Goal: Task Accomplishment & Management: Use online tool/utility

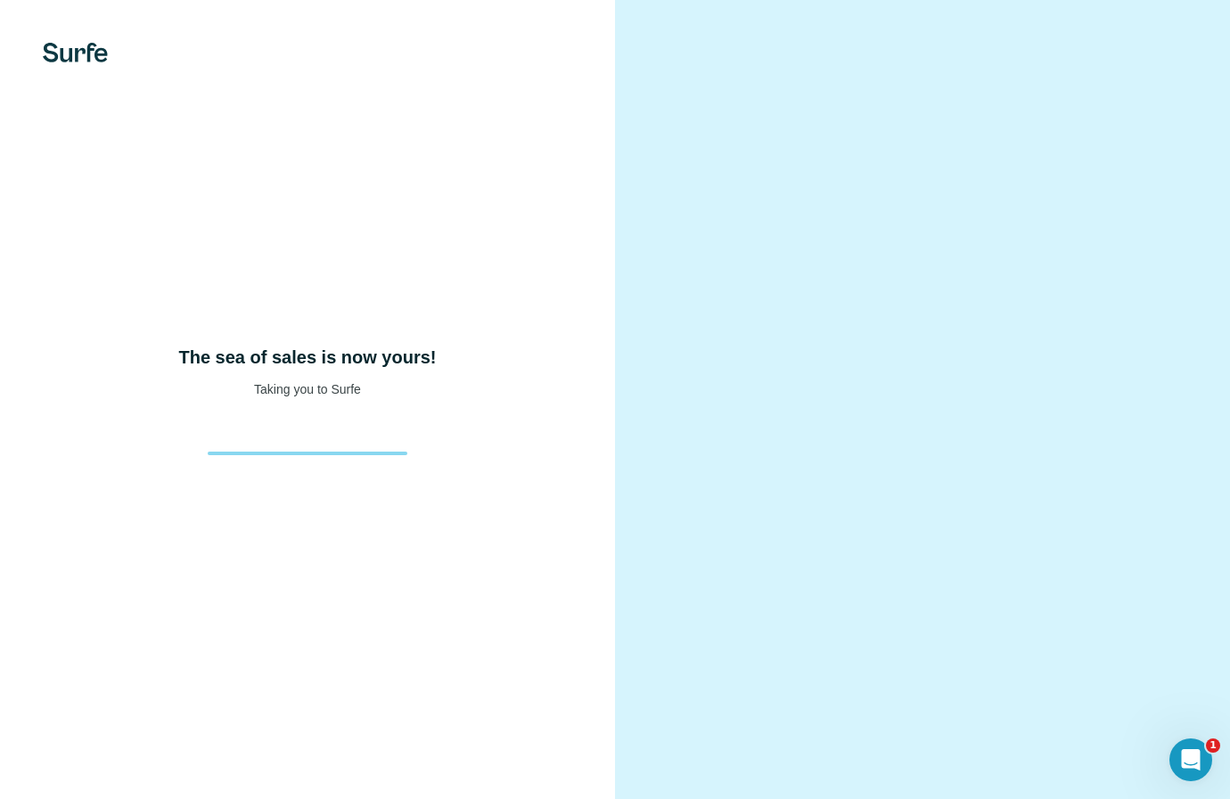
click at [315, 369] on h4 "The sea of sales is now yours!" at bounding box center [308, 357] width 258 height 25
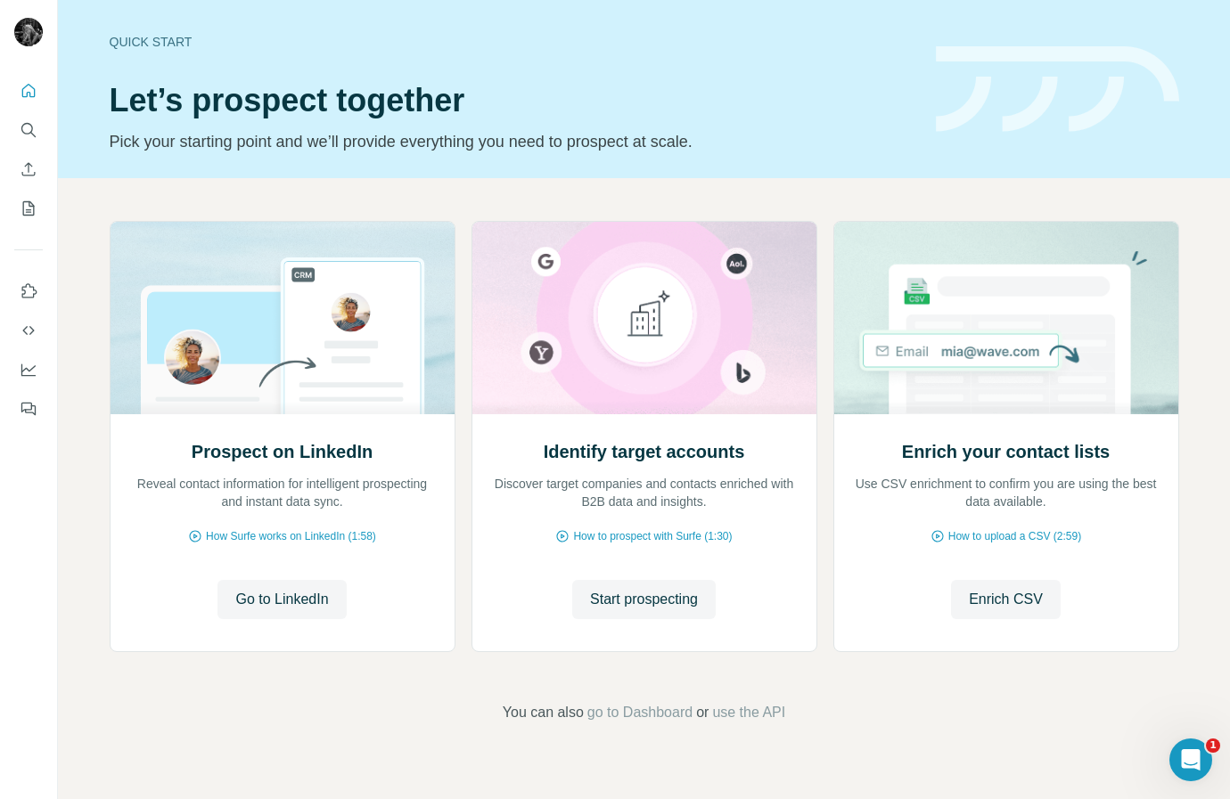
click at [30, 186] on nav at bounding box center [28, 150] width 29 height 150
click at [22, 164] on icon "Enrich CSV" at bounding box center [29, 169] width 18 height 18
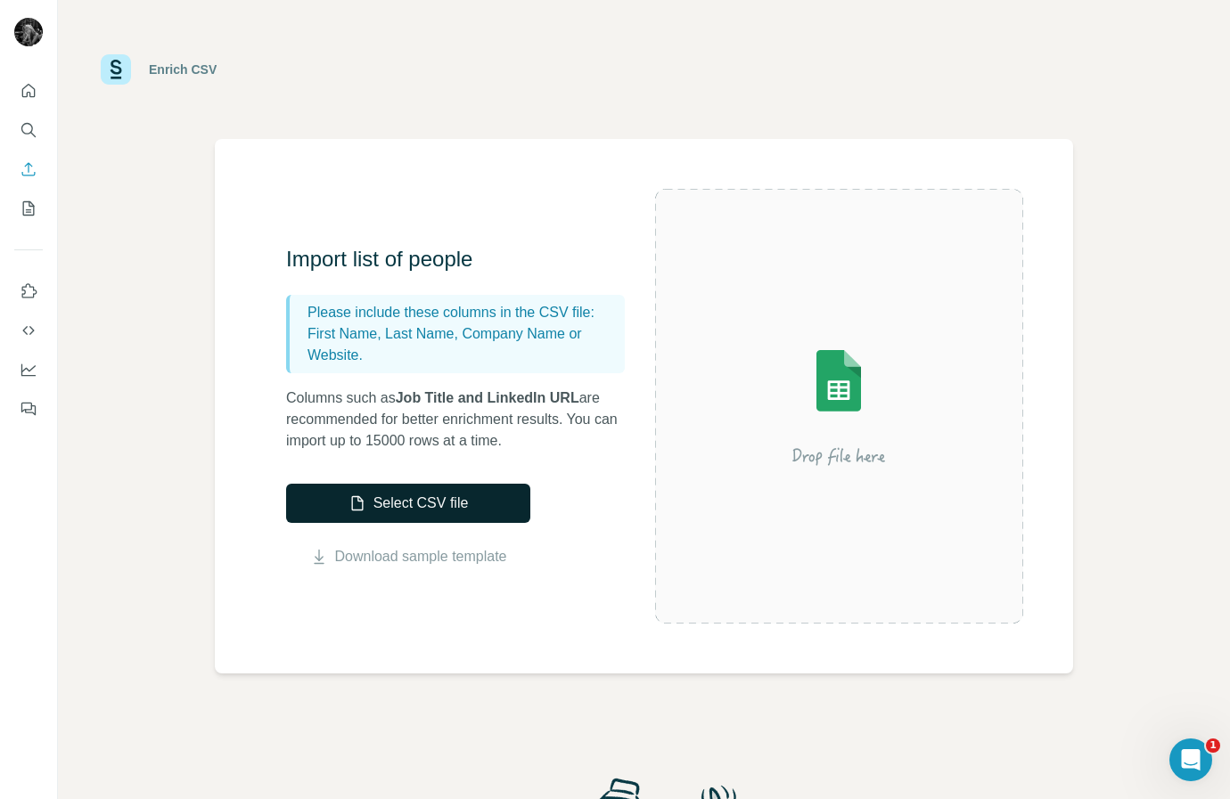
click at [449, 498] on button "Select CSV file" at bounding box center [408, 503] width 244 height 39
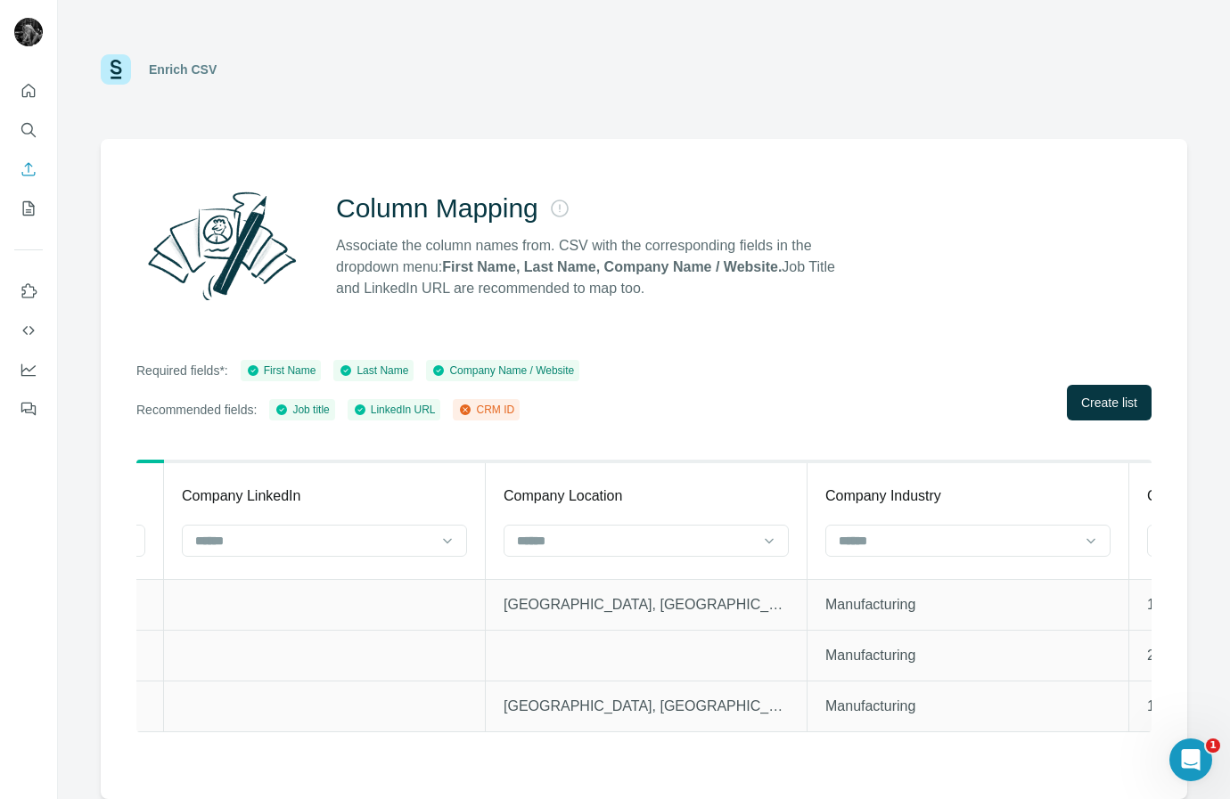
scroll to position [0, 4133]
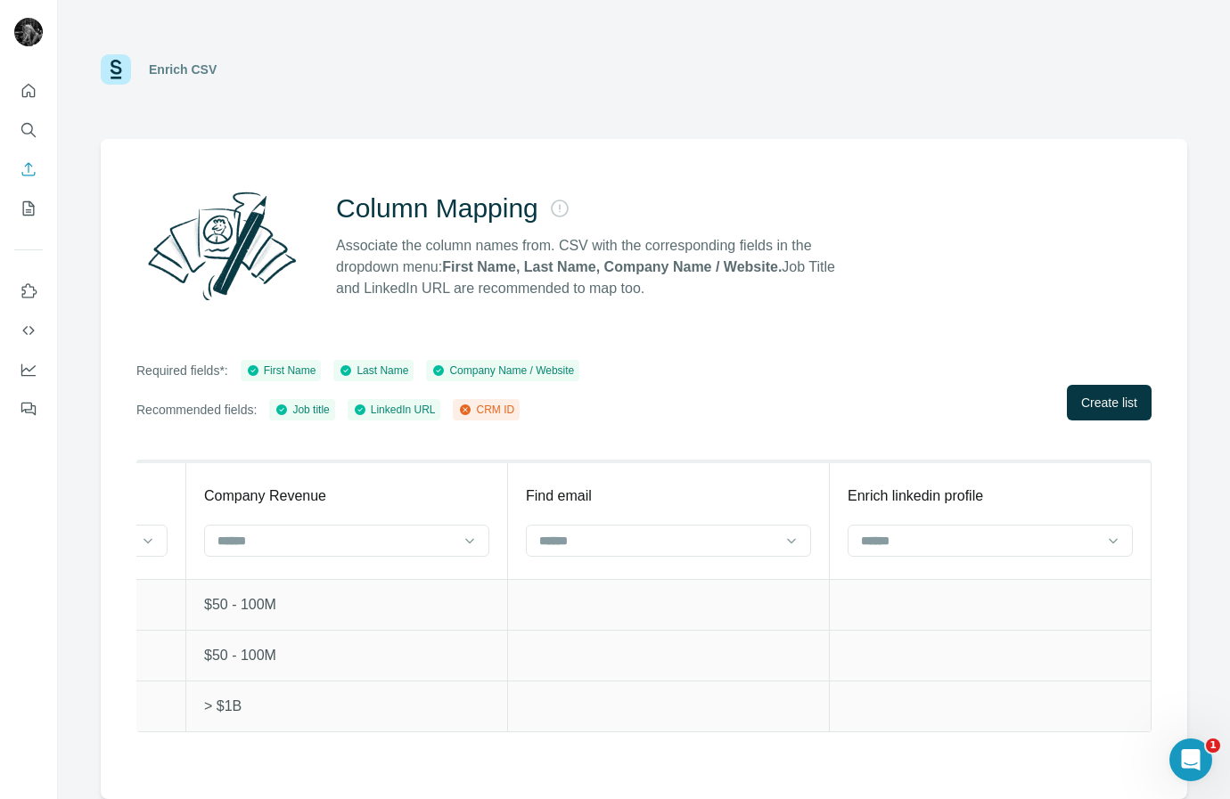
click at [396, 618] on td "$50 - 100M" at bounding box center [347, 604] width 322 height 51
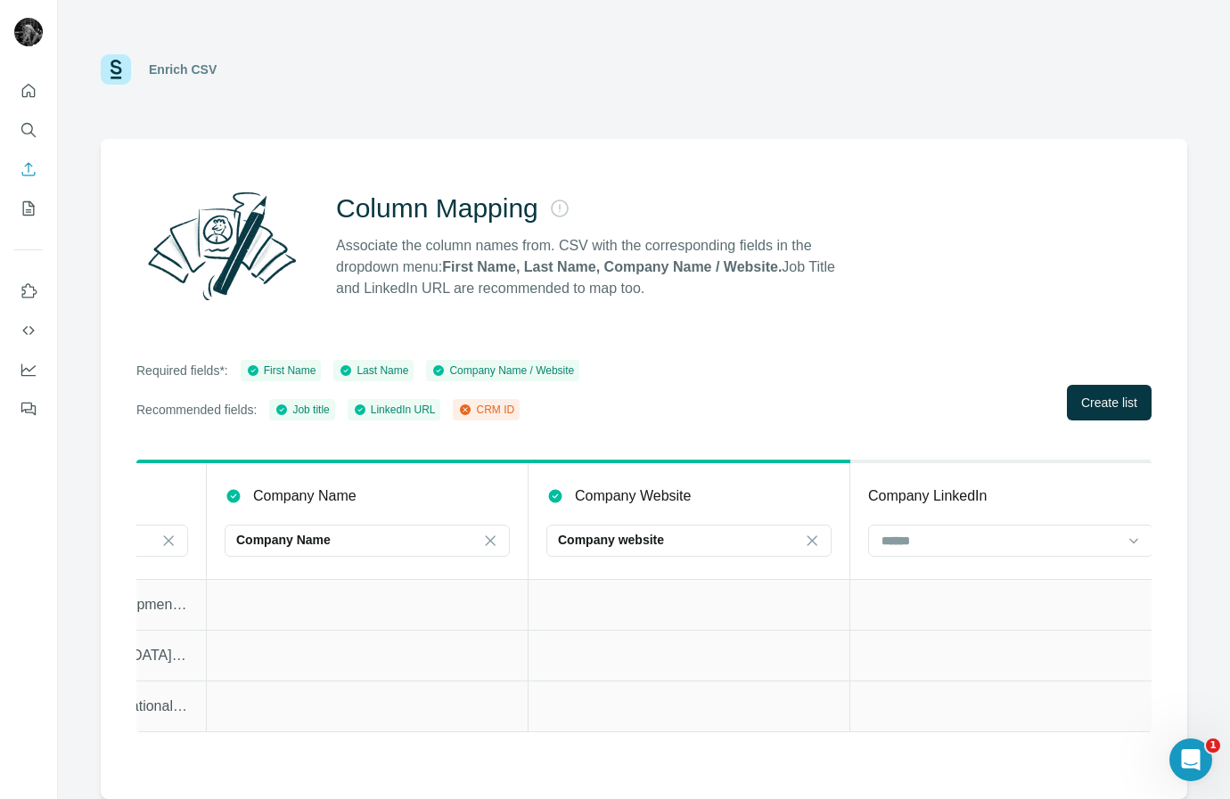
scroll to position [0, 0]
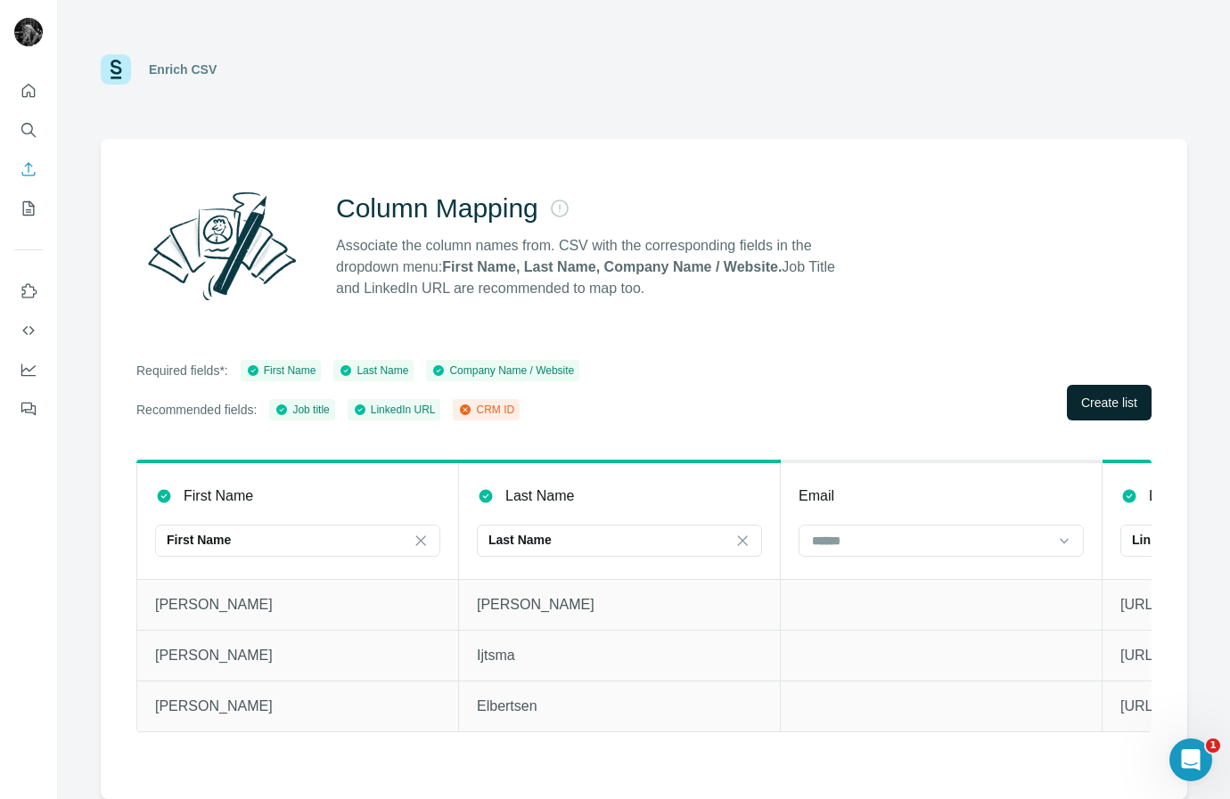
click at [1082, 403] on span "Create list" at bounding box center [1109, 403] width 56 height 18
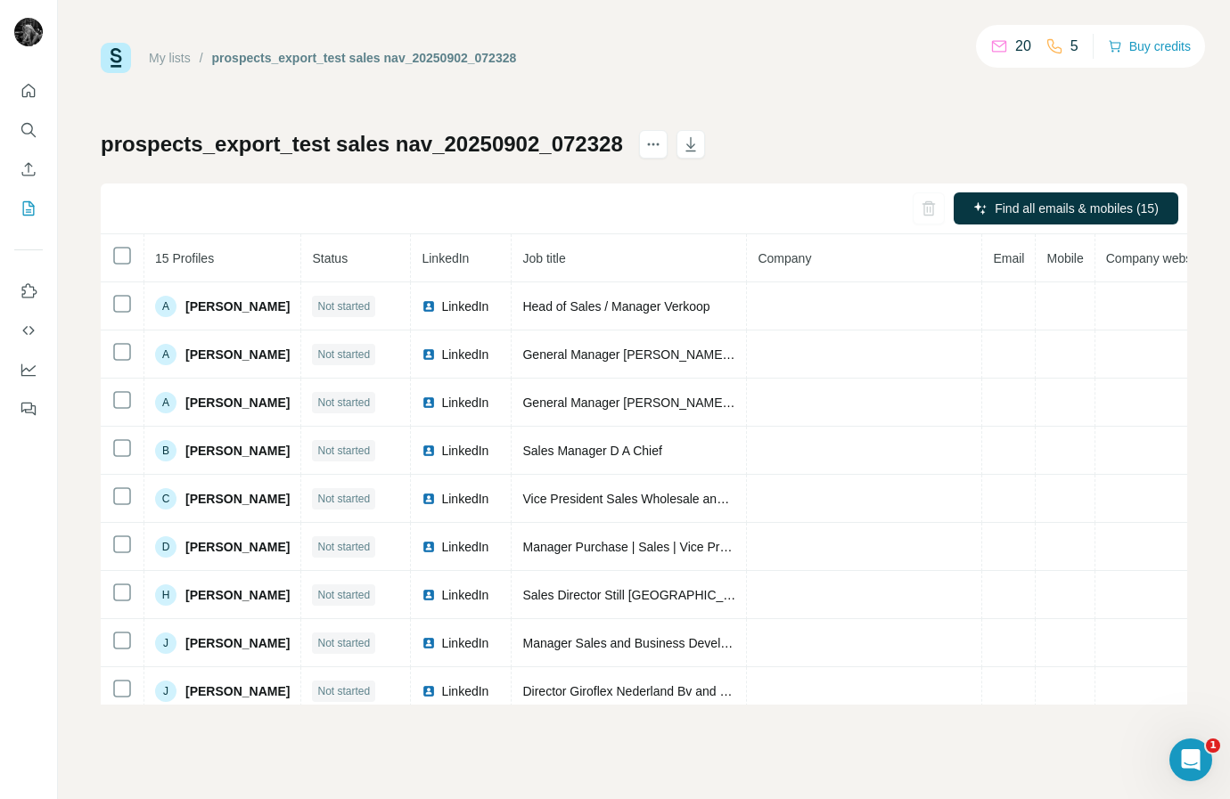
click at [274, 133] on h1 "prospects_export_test sales nav_20250902_072328" at bounding box center [362, 144] width 522 height 29
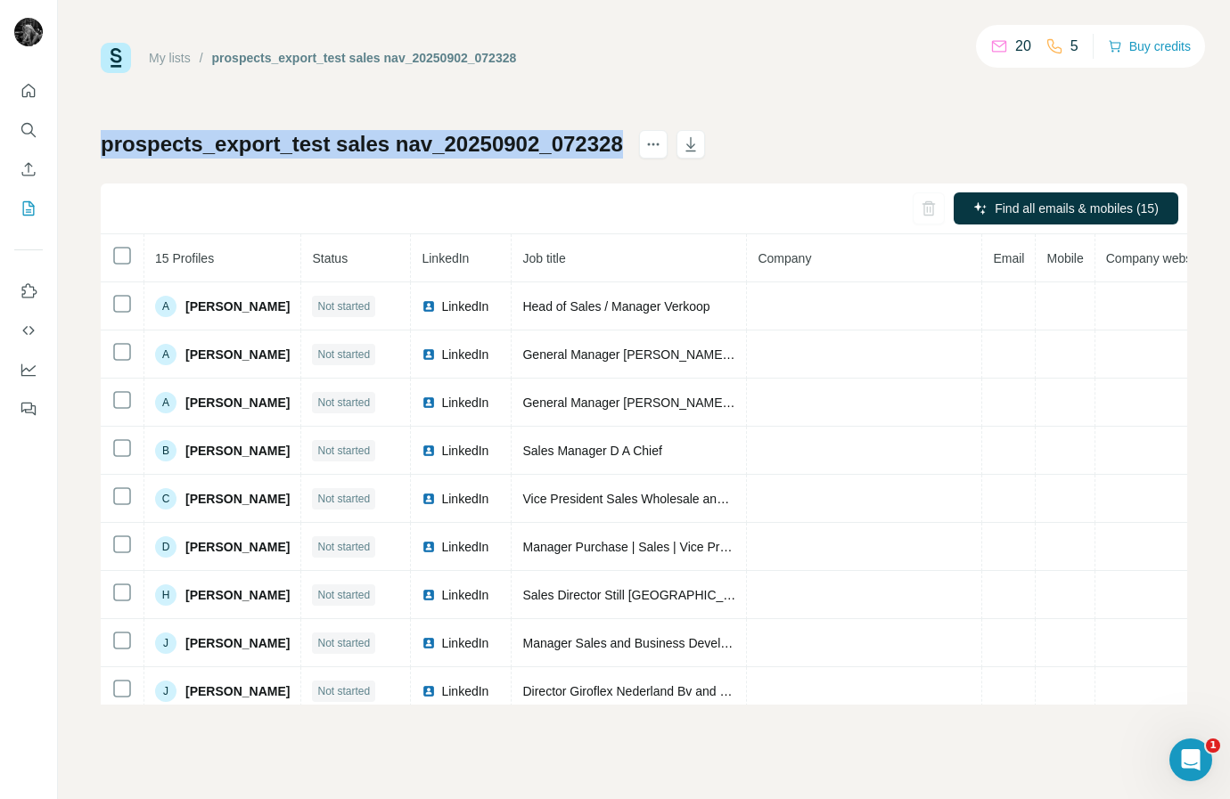
click at [274, 133] on h1 "prospects_export_test sales nav_20250902_072328" at bounding box center [362, 144] width 522 height 29
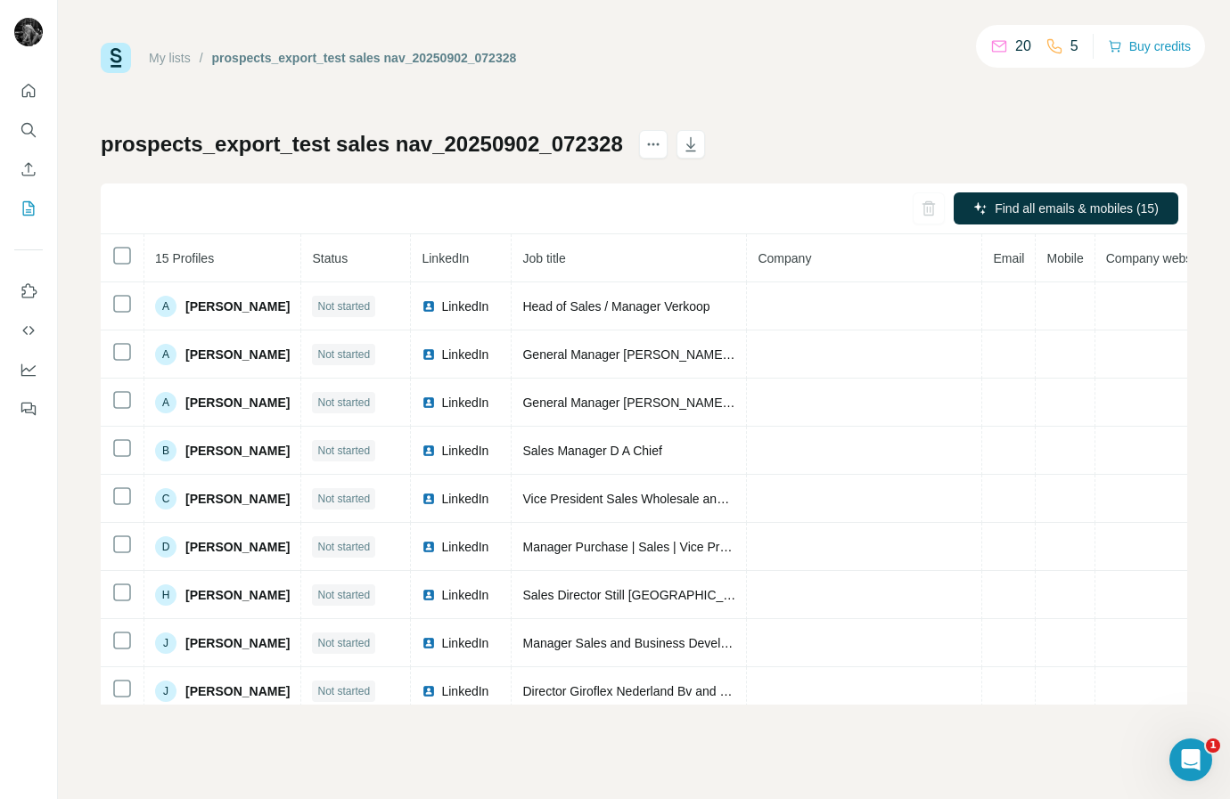
click at [427, 120] on div "My lists / prospects_export_test sales nav_20250902_072328 20 5 Buy credits pro…" at bounding box center [644, 374] width 1086 height 662
click at [496, 147] on h1 "prospects_export_test sales nav_20250902_072328" at bounding box center [362, 144] width 522 height 29
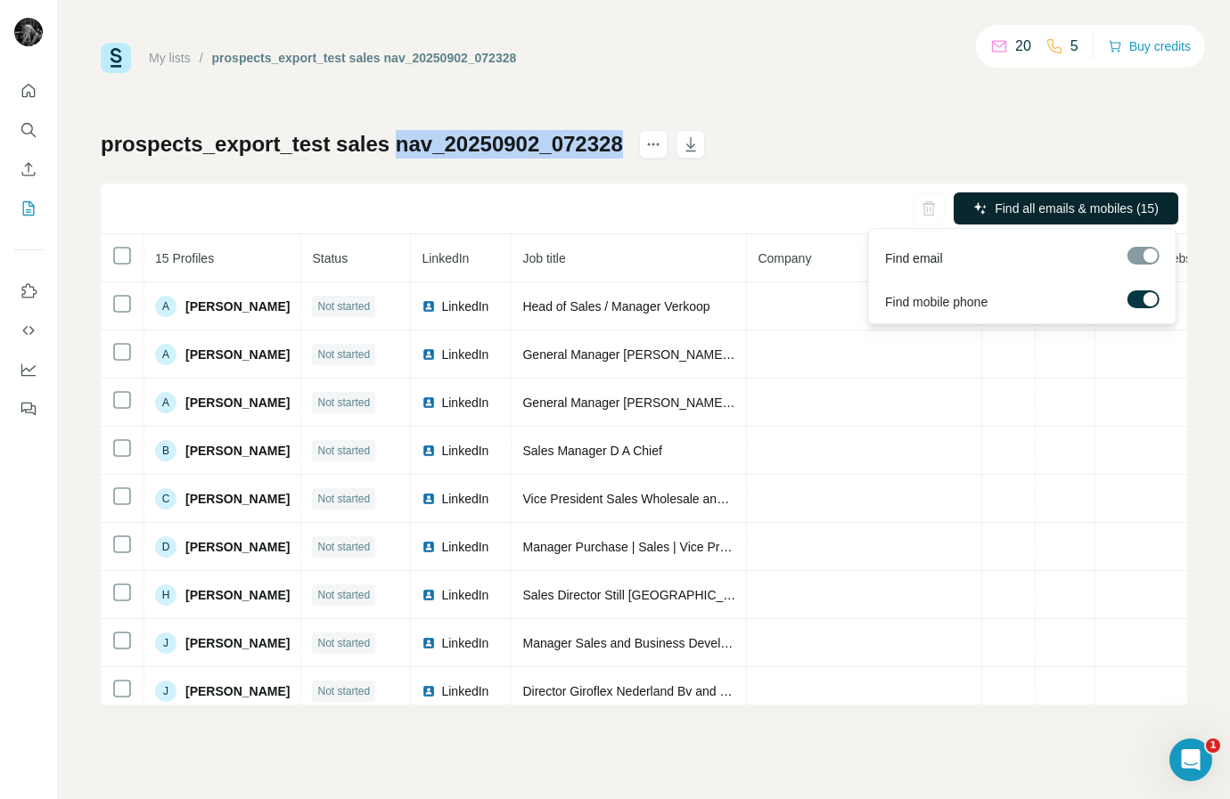
click at [995, 214] on span "Find all emails & mobiles (15)" at bounding box center [1077, 209] width 164 height 18
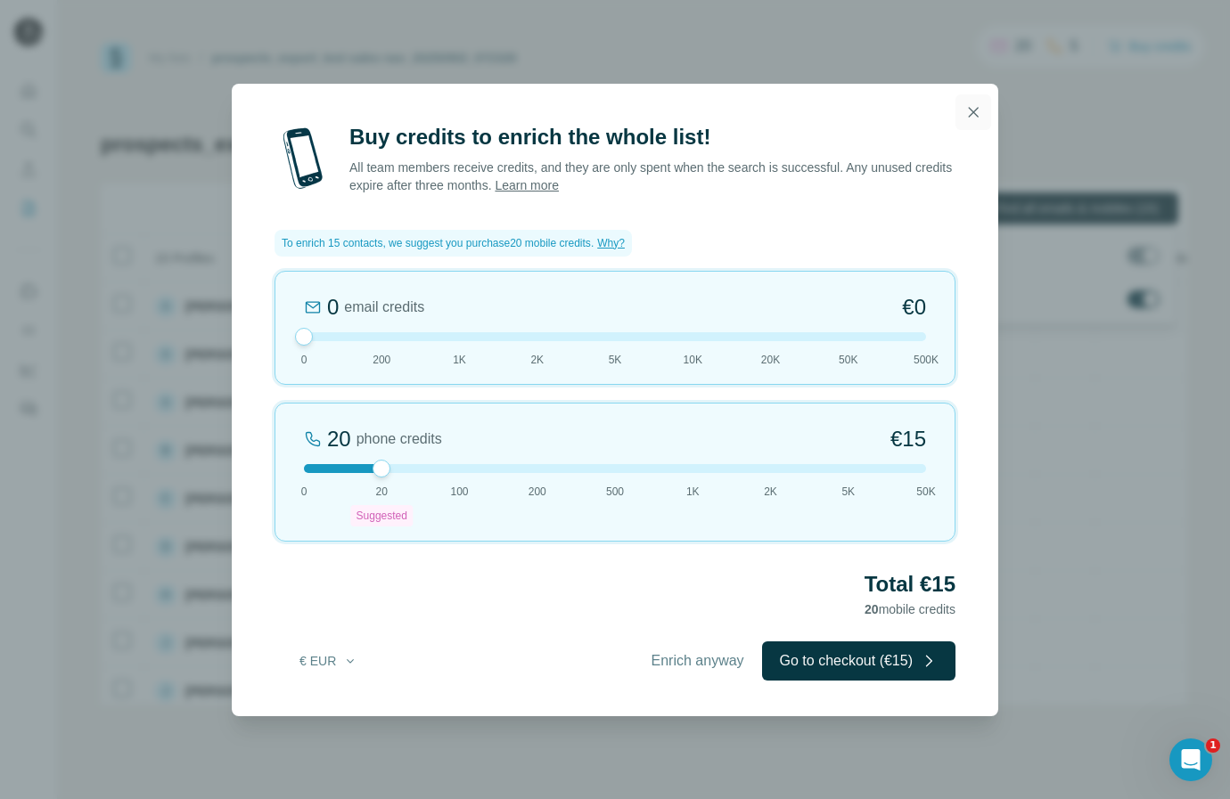
click at [978, 121] on button "button" at bounding box center [973, 112] width 36 height 36
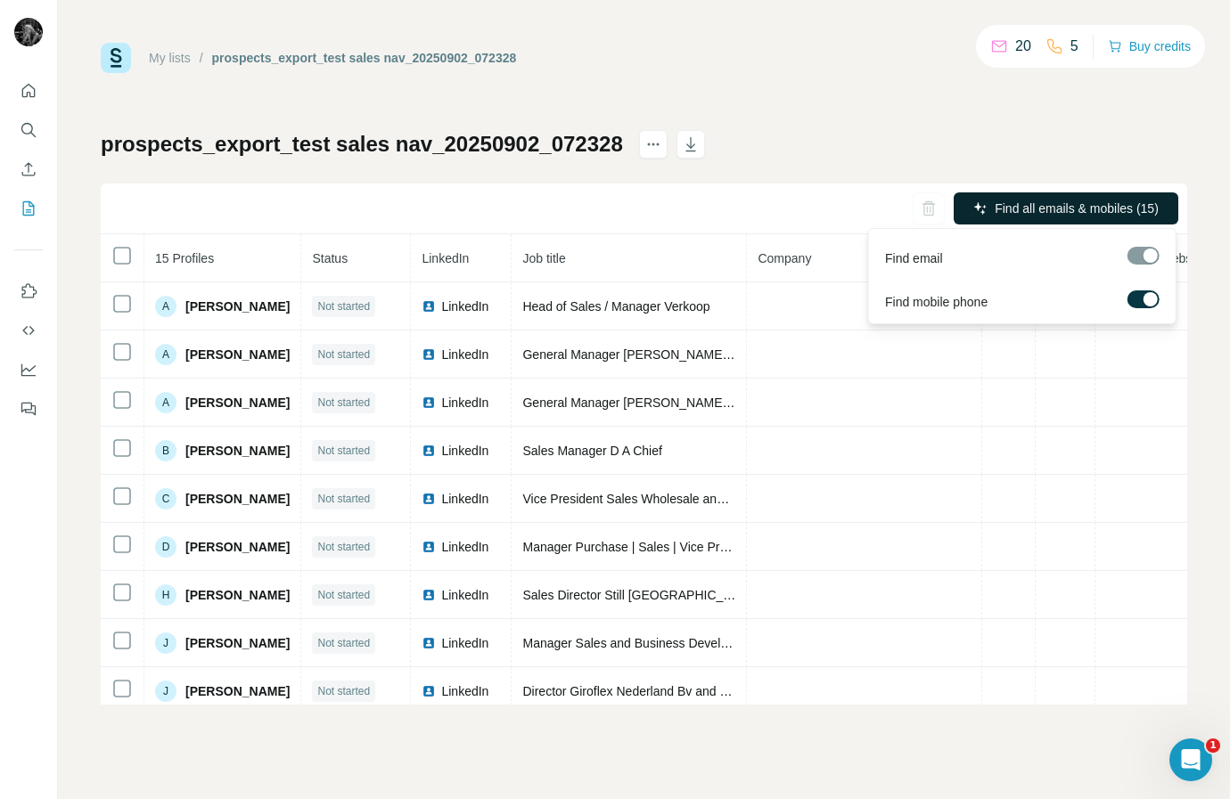
click at [1150, 297] on div at bounding box center [1150, 299] width 14 height 14
click at [1139, 256] on div at bounding box center [1143, 256] width 32 height 18
click at [1140, 300] on div at bounding box center [1136, 299] width 14 height 14
click at [970, 147] on div "prospects_export_test sales nav_20250902_072328 Find all emails & mobiles (15) …" at bounding box center [644, 417] width 1086 height 575
click at [1038, 216] on span "Find all emails & mobiles (15)" at bounding box center [1077, 209] width 164 height 18
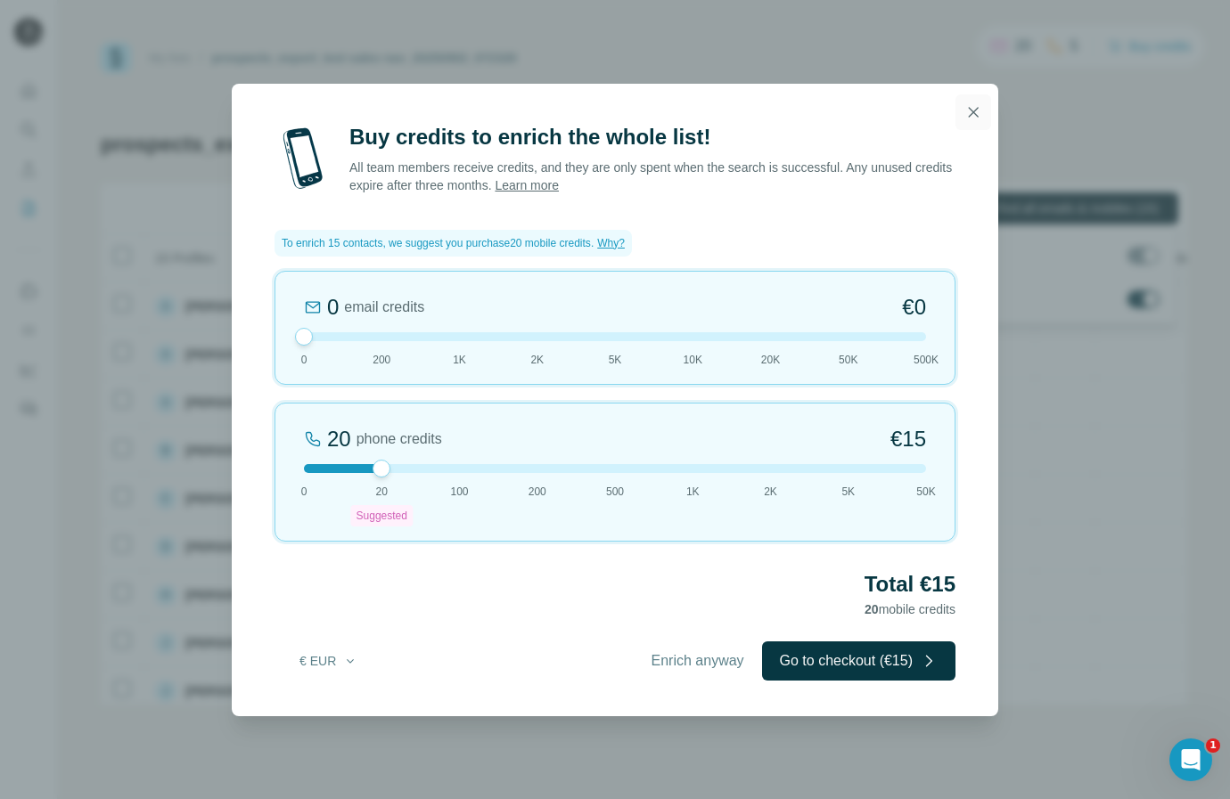
click at [976, 109] on icon "button" at bounding box center [974, 112] width 10 height 10
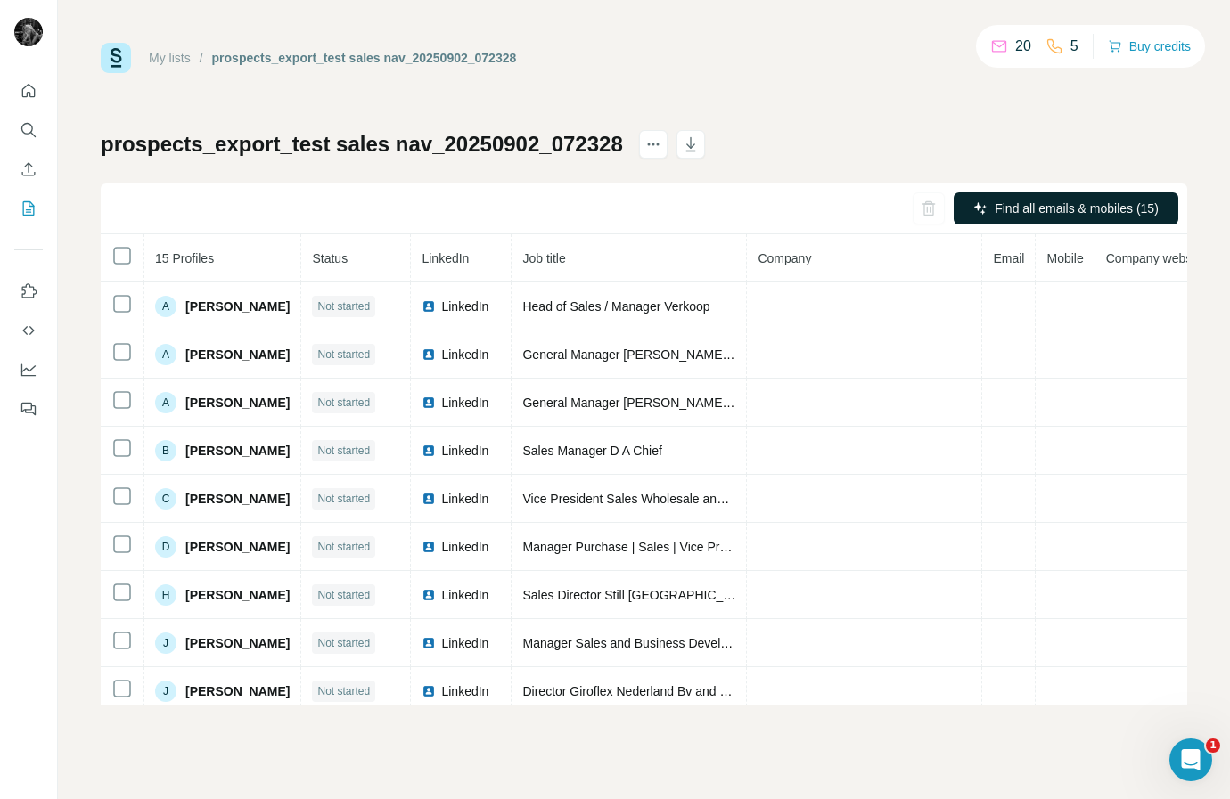
click at [897, 120] on div "My lists / prospects_export_test sales nav_20250902_072328 20 5 Buy credits pro…" at bounding box center [644, 374] width 1086 height 662
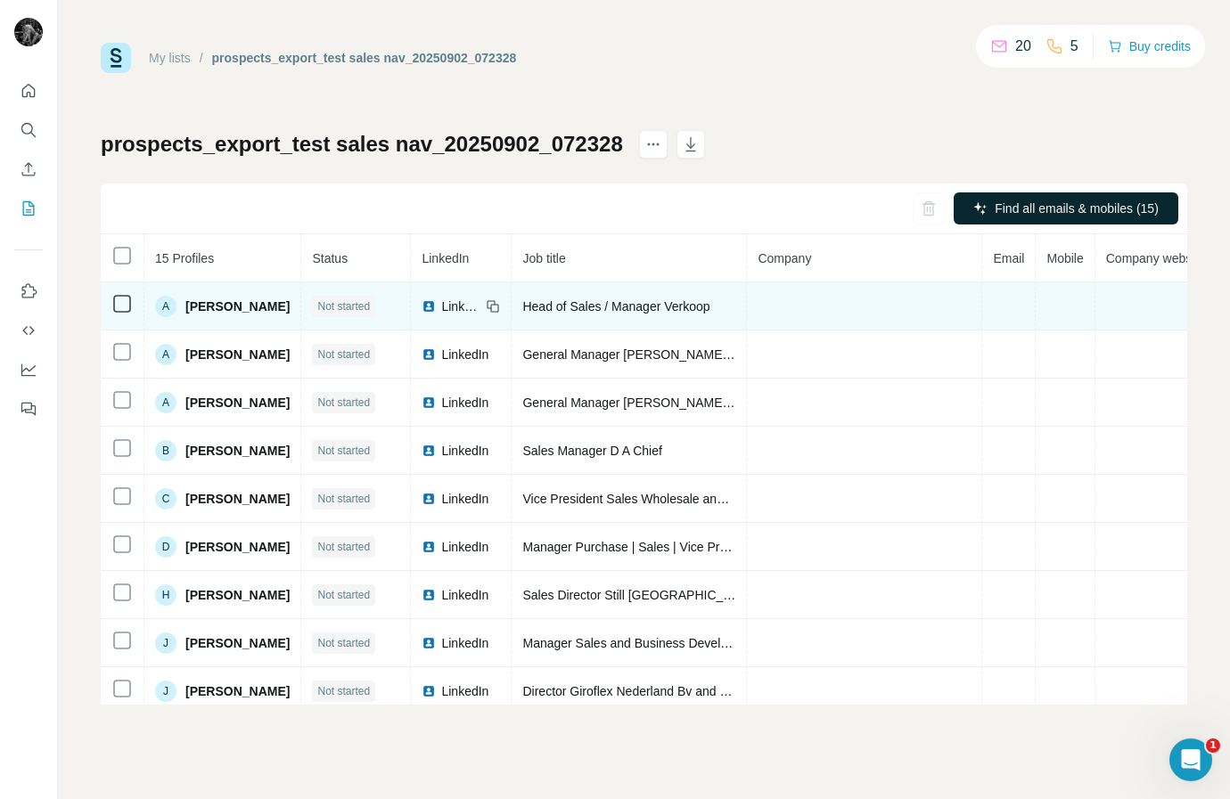
click at [480, 307] on span "LinkedIn" at bounding box center [460, 307] width 39 height 18
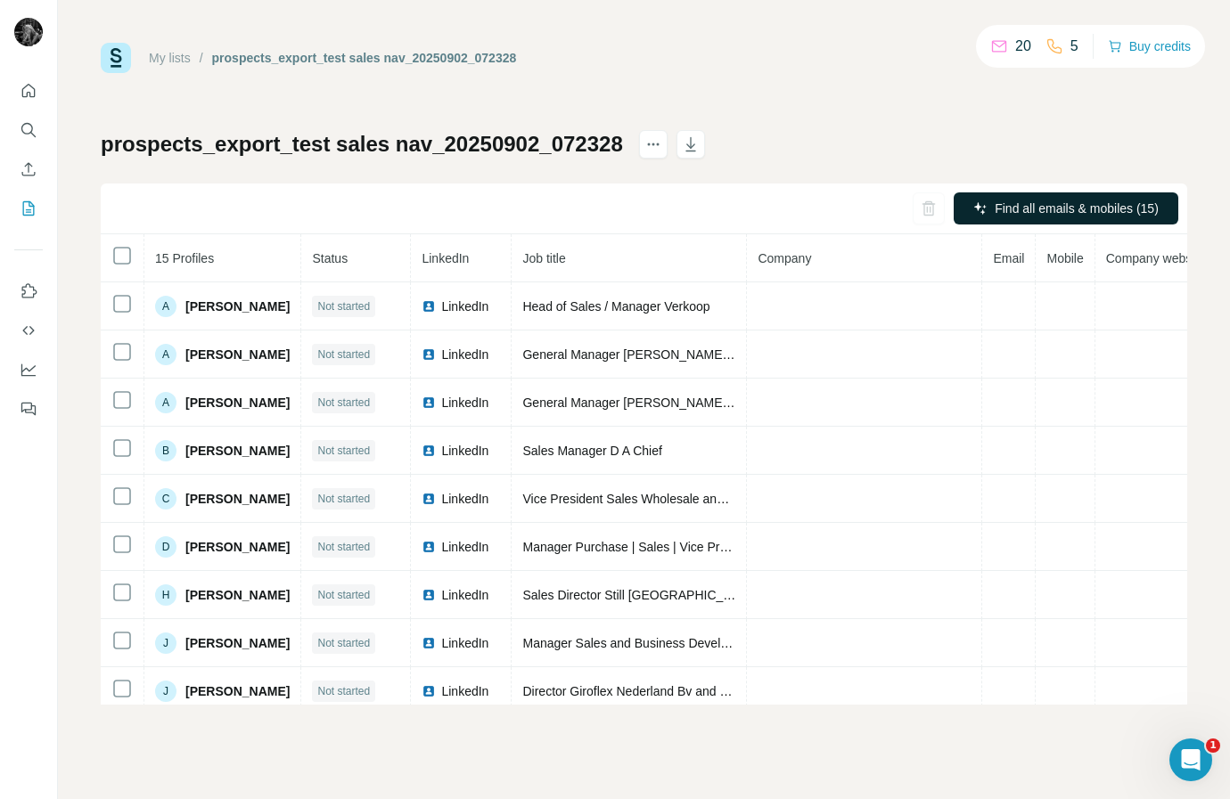
click at [288, 136] on h1 "prospects_export_test sales nav_20250902_072328" at bounding box center [362, 144] width 522 height 29
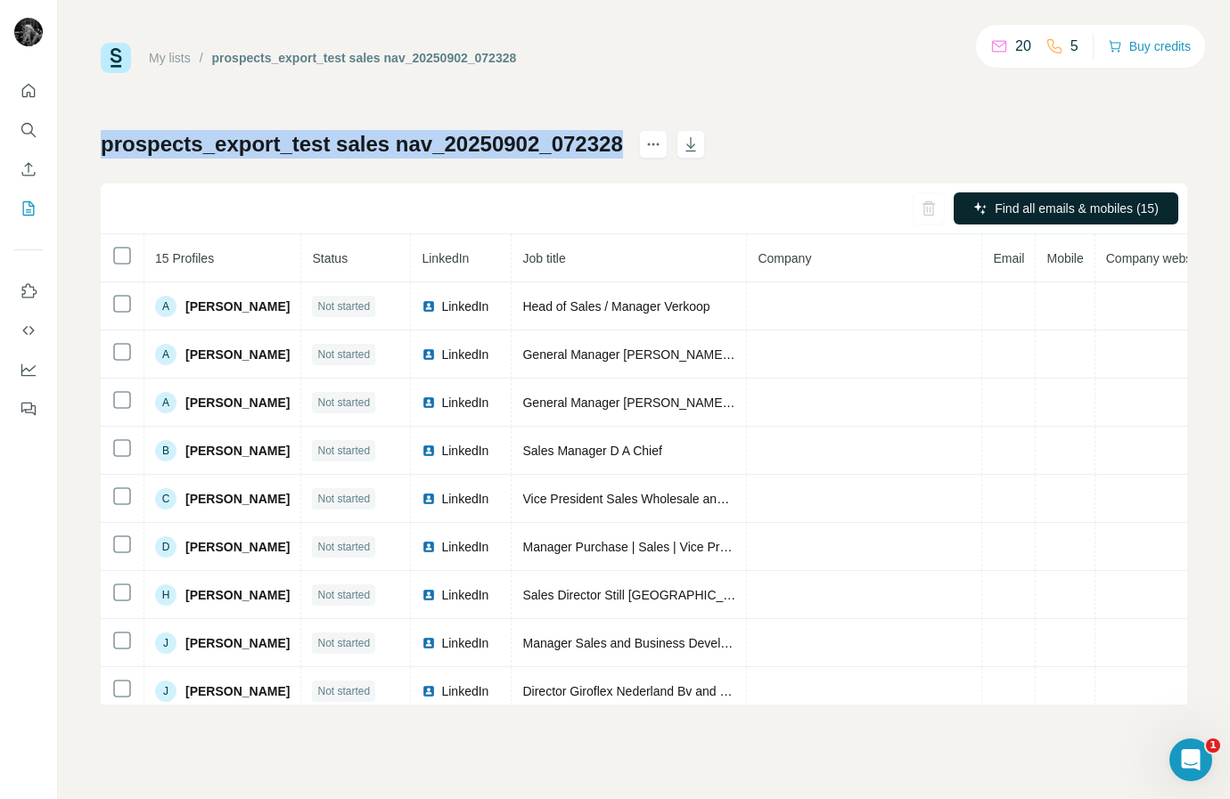
click at [288, 136] on h1 "prospects_export_test sales nav_20250902_072328" at bounding box center [362, 144] width 522 height 29
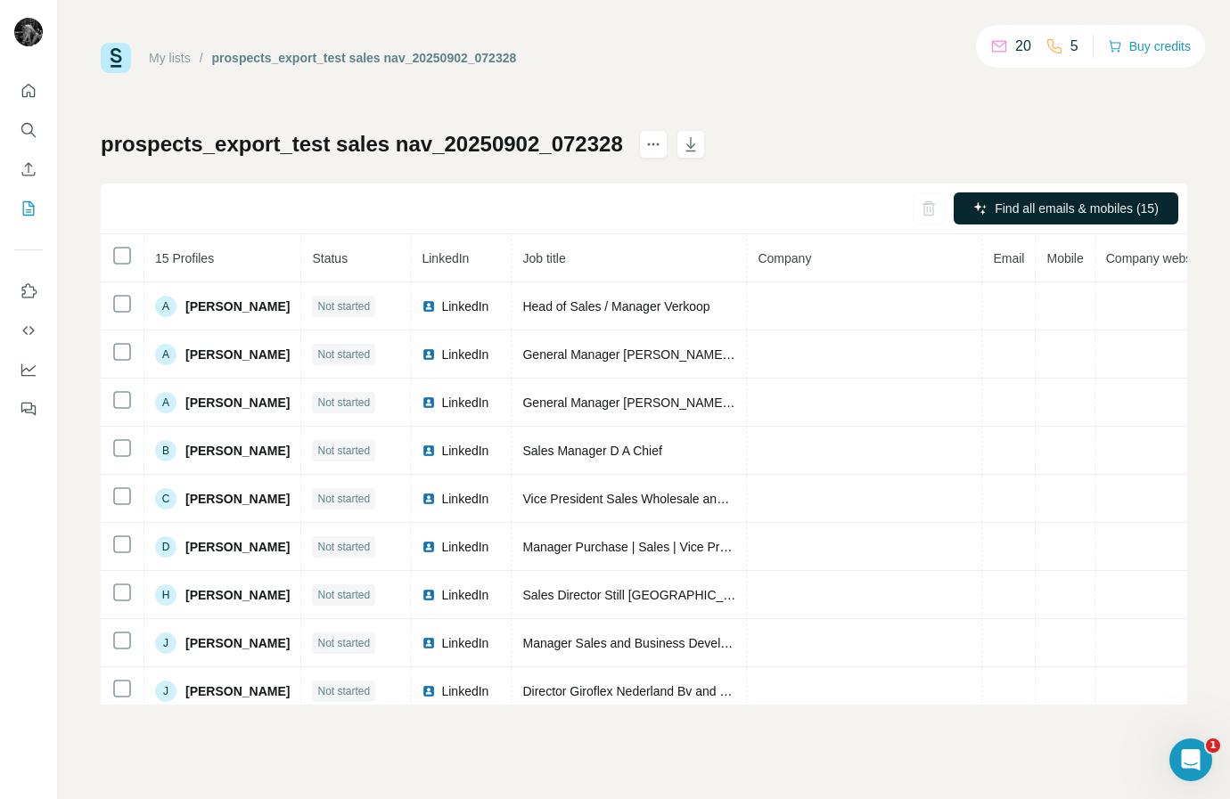
click at [463, 143] on h1 "prospects_export_test sales nav_20250902_072328" at bounding box center [362, 144] width 522 height 29
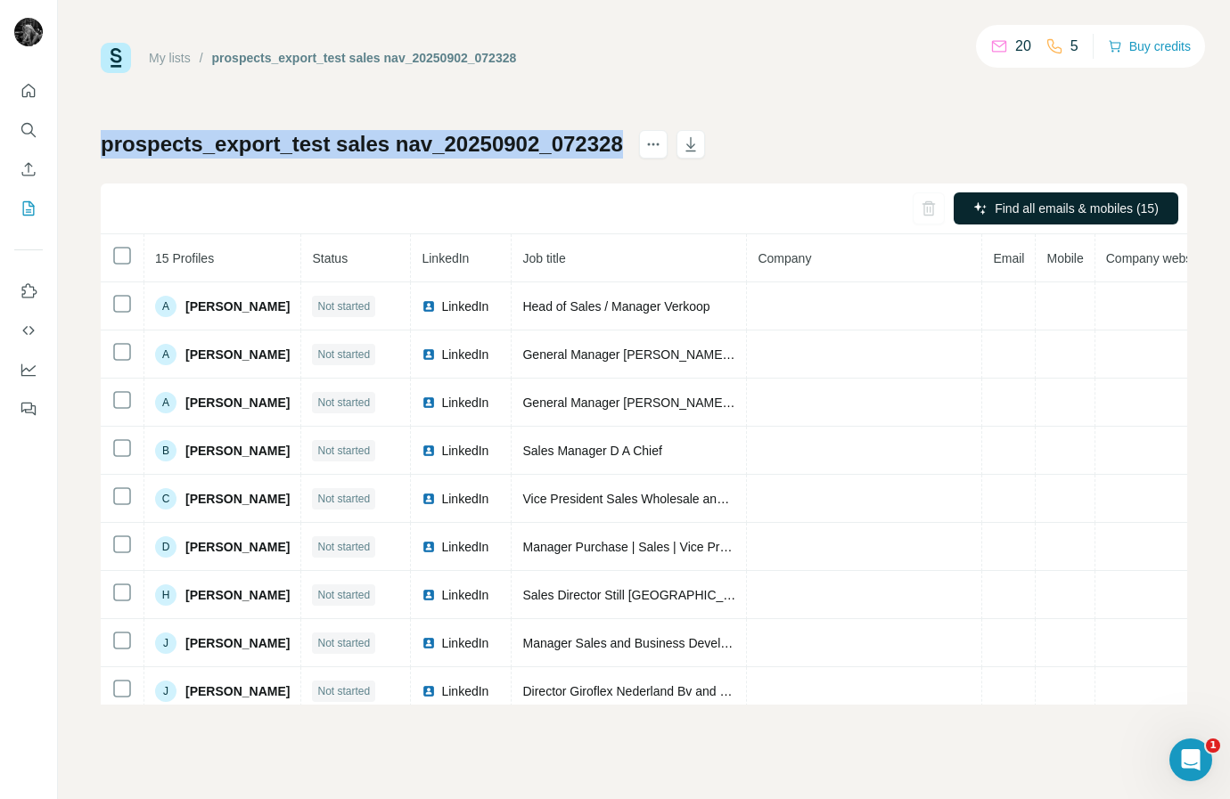
click at [463, 143] on h1 "prospects_export_test sales nav_20250902_072328" at bounding box center [362, 144] width 522 height 29
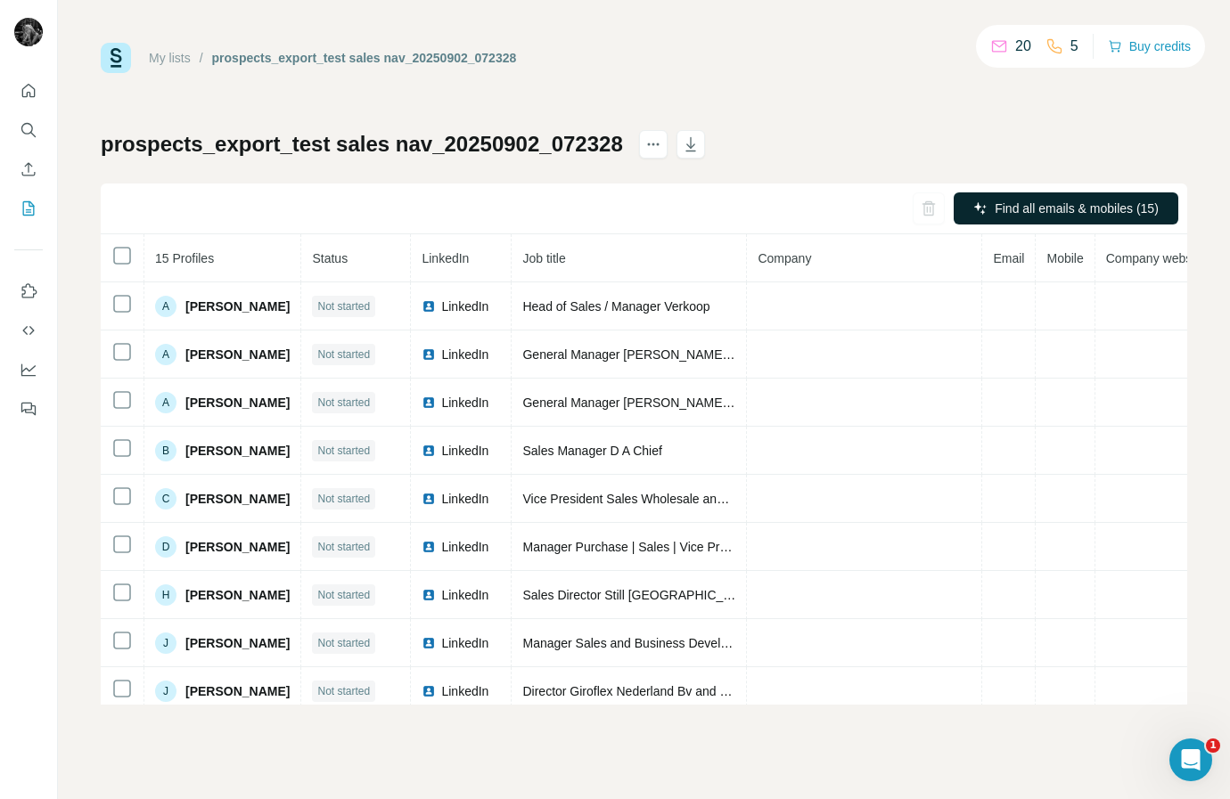
click at [348, 257] on span "Status" at bounding box center [330, 258] width 36 height 14
click at [192, 274] on th "15 Profiles" at bounding box center [222, 258] width 157 height 48
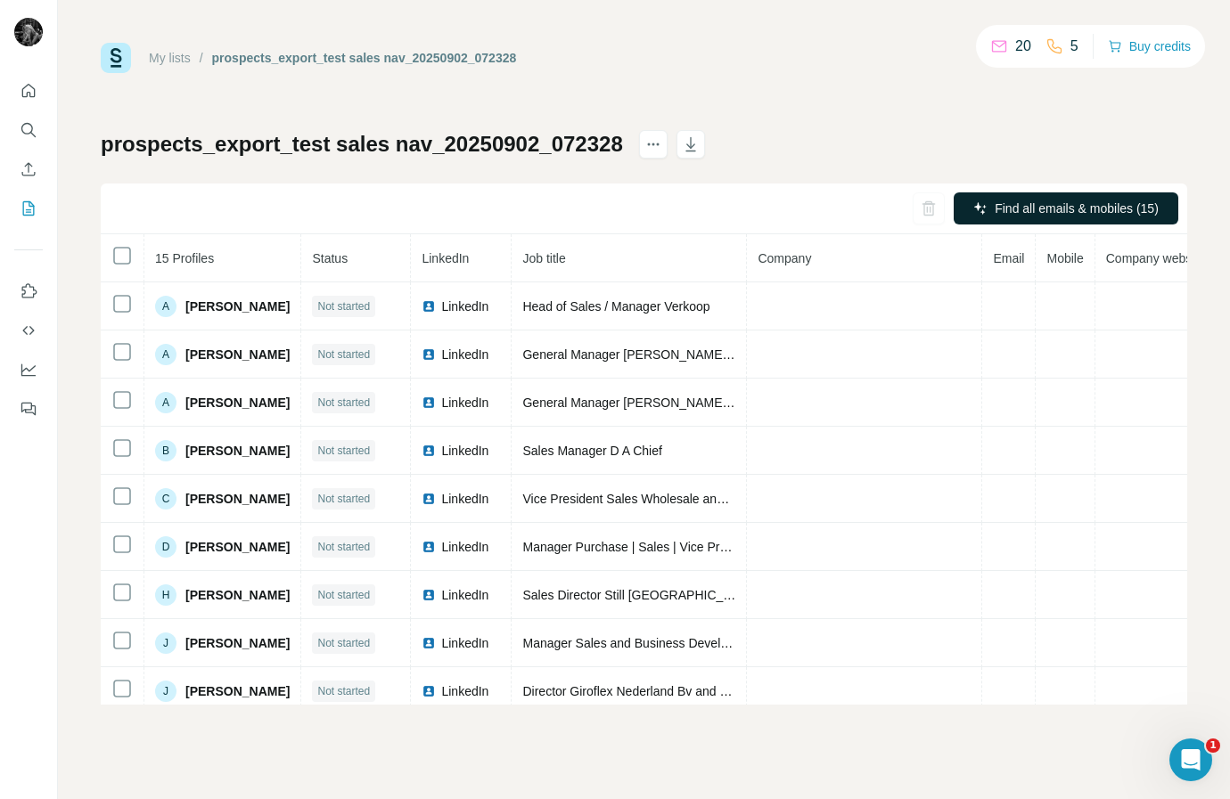
click at [192, 274] on th "15 Profiles" at bounding box center [222, 258] width 157 height 48
click at [120, 267] on th at bounding box center [123, 258] width 44 height 48
click at [512, 141] on h1 "prospects_export_test sales nav_20250902_072328" at bounding box center [362, 144] width 522 height 29
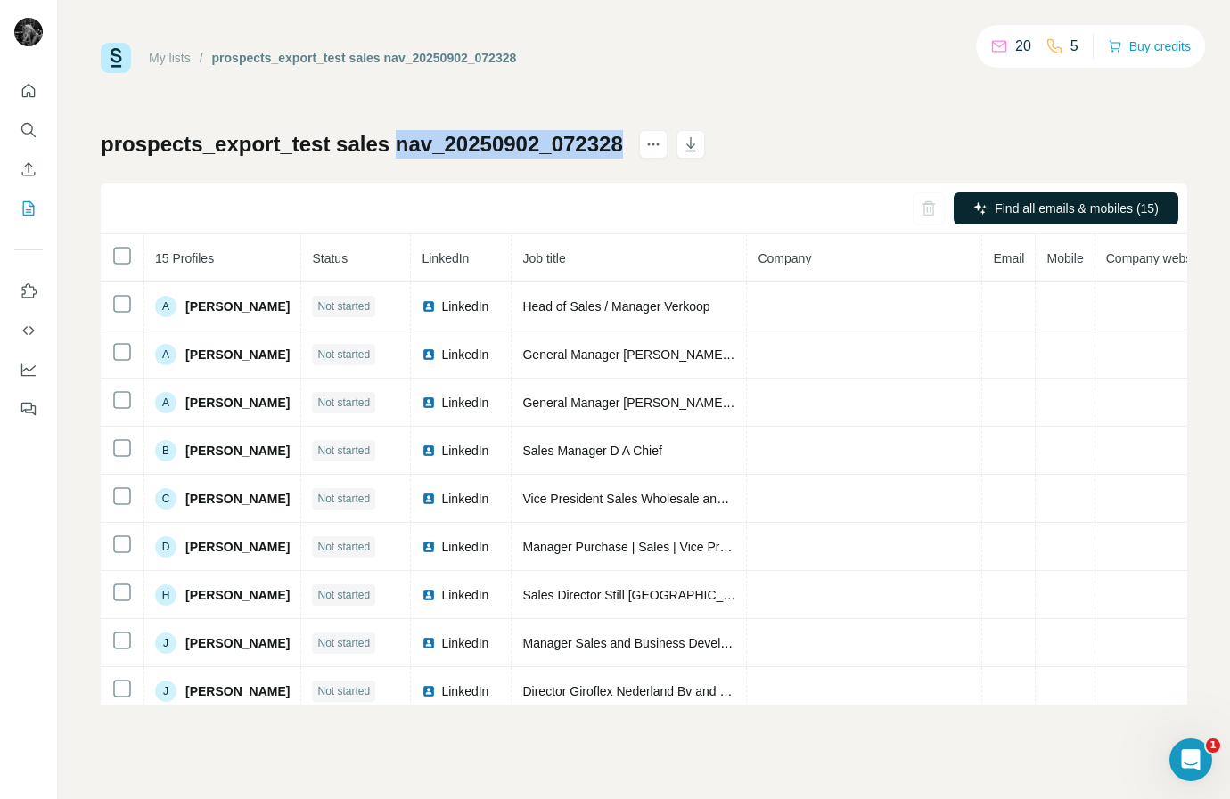
click at [512, 141] on h1 "prospects_export_test sales nav_20250902_072328" at bounding box center [362, 144] width 522 height 29
click at [553, 143] on h1 "prospects_export_test sales nav_20250902_072328" at bounding box center [362, 144] width 522 height 29
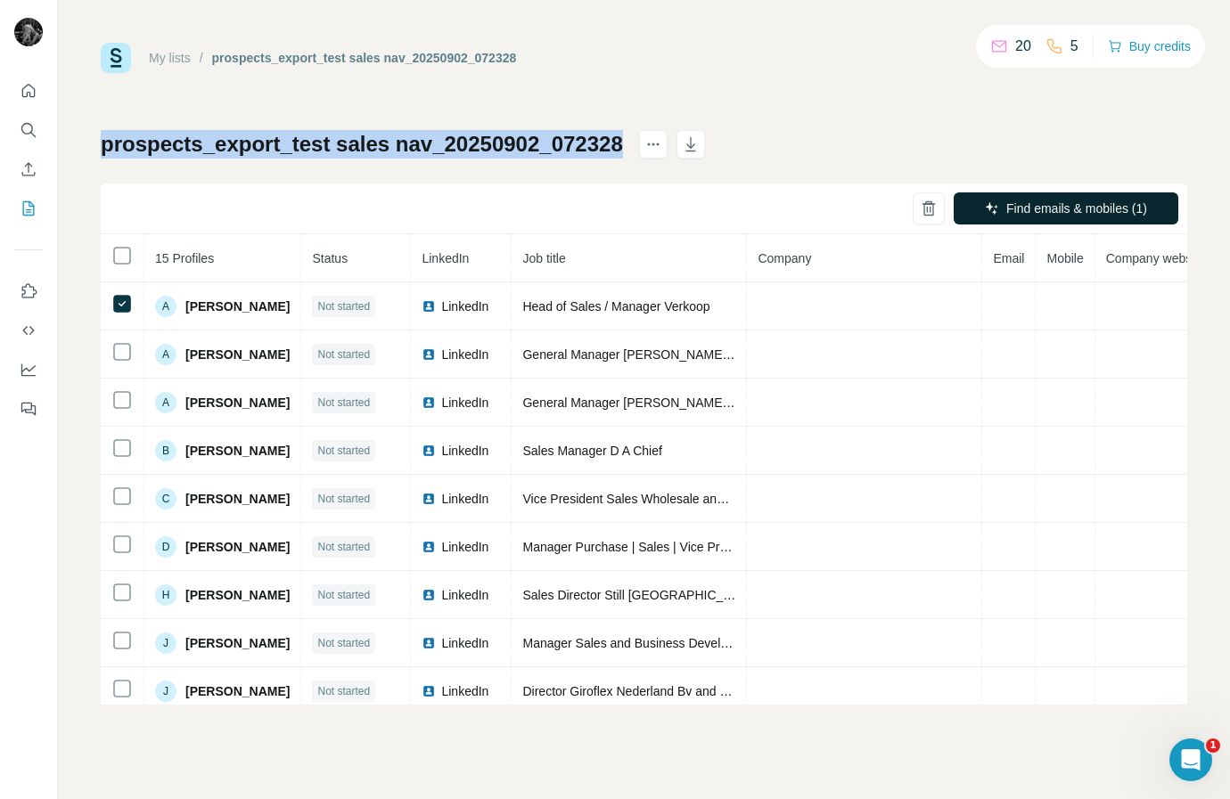
click at [553, 143] on h1 "prospects_export_test sales nav_20250902_072328" at bounding box center [362, 144] width 522 height 29
click at [759, 135] on div "prospects_export_test sales nav_20250902_072328 Find emails & mobiles (1) 15 Pr…" at bounding box center [644, 417] width 1086 height 575
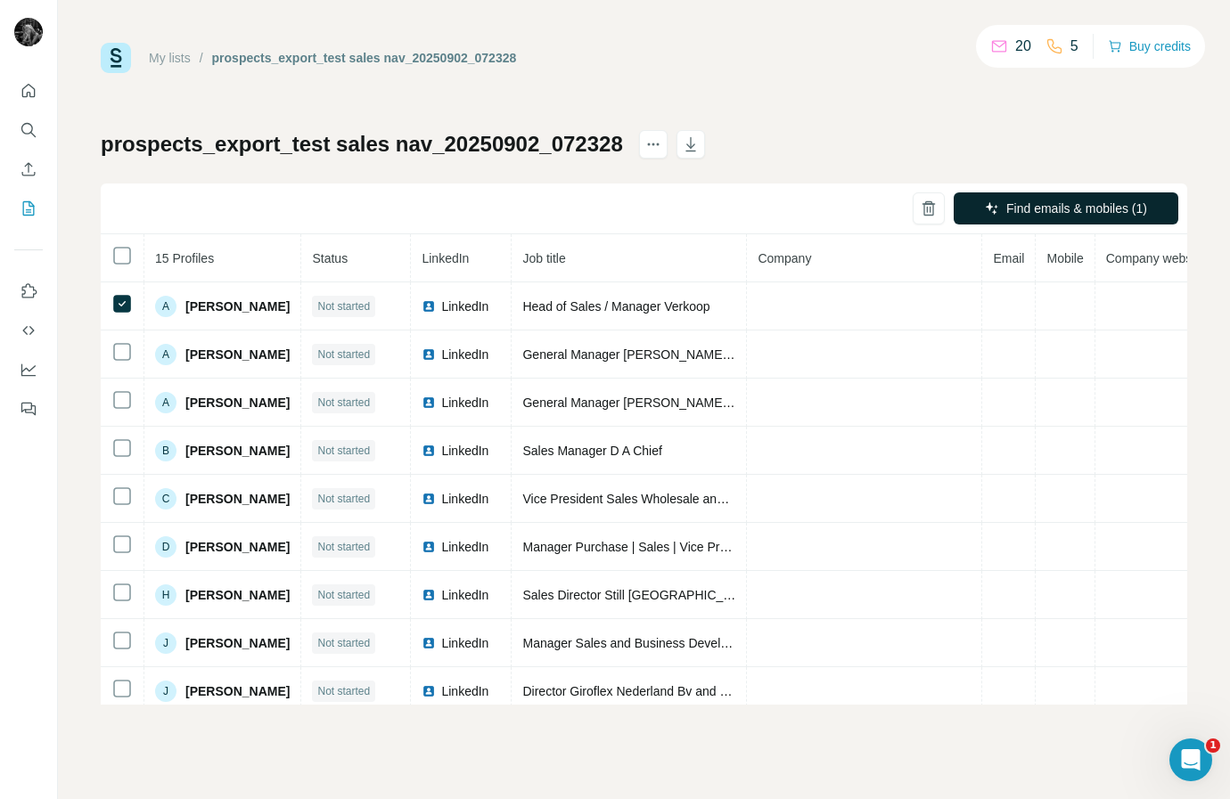
click at [536, 141] on h1 "prospects_export_test sales nav_20250902_072328" at bounding box center [362, 144] width 522 height 29
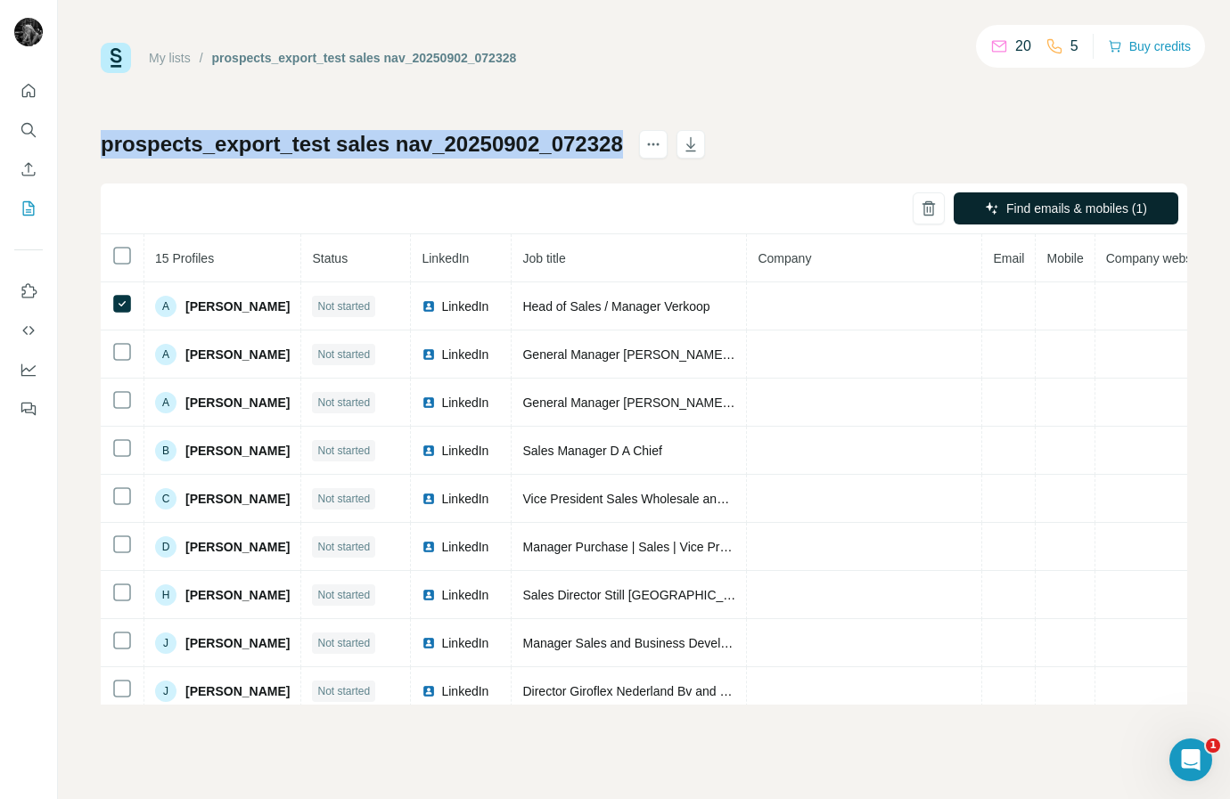
click at [536, 141] on h1 "prospects_export_test sales nav_20250902_072328" at bounding box center [362, 144] width 522 height 29
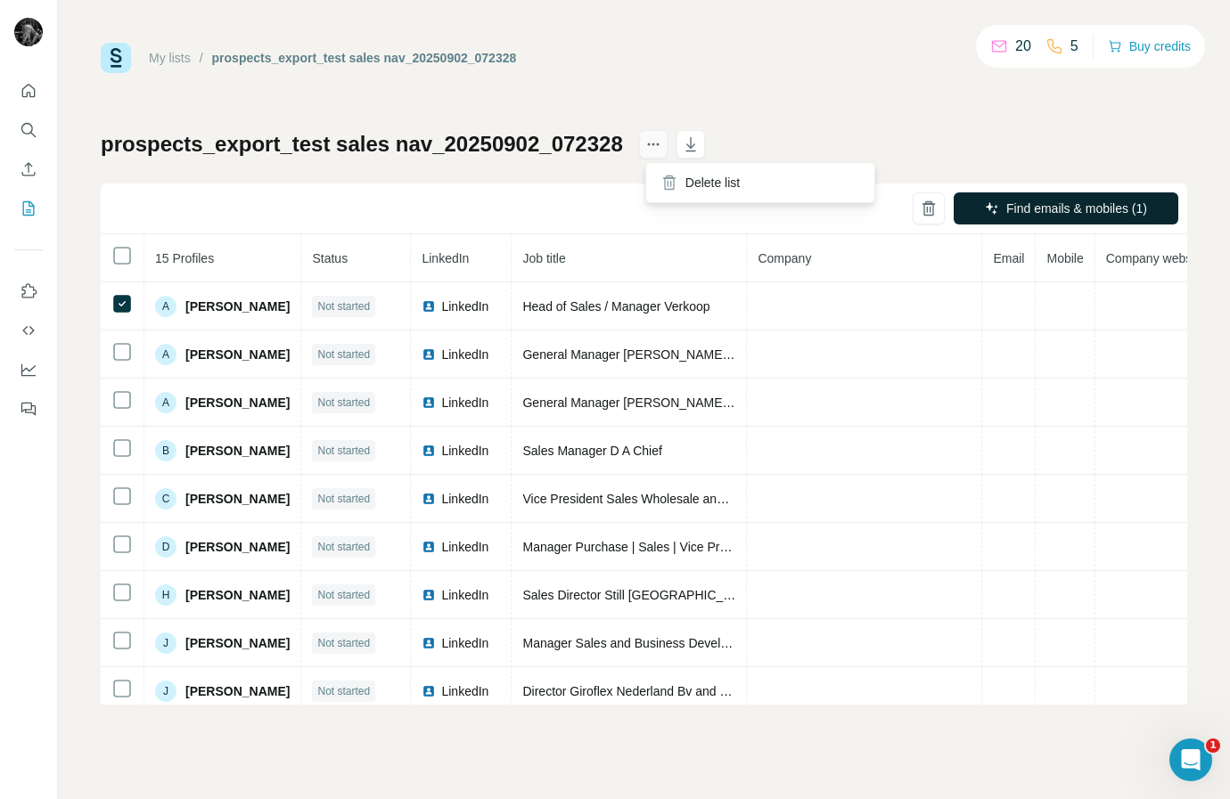
click at [662, 140] on icon "actions" at bounding box center [653, 144] width 18 height 18
click at [585, 108] on div "My lists / prospects_export_test sales nav_20250902_072328 20 5 Buy credits pro…" at bounding box center [644, 374] width 1086 height 662
click at [560, 137] on h1 "prospects_export_test sales nav_20250902_072328" at bounding box center [362, 144] width 522 height 29
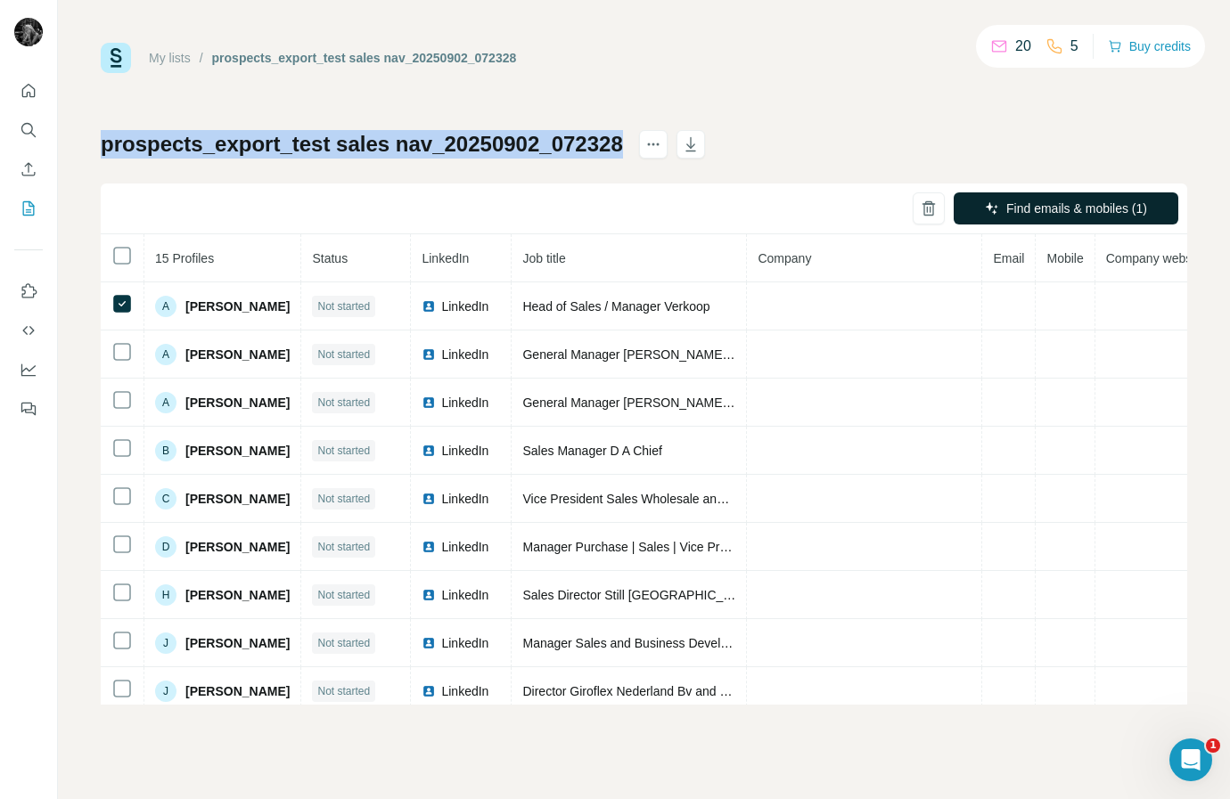
click at [560, 137] on h1 "prospects_export_test sales nav_20250902_072328" at bounding box center [362, 144] width 522 height 29
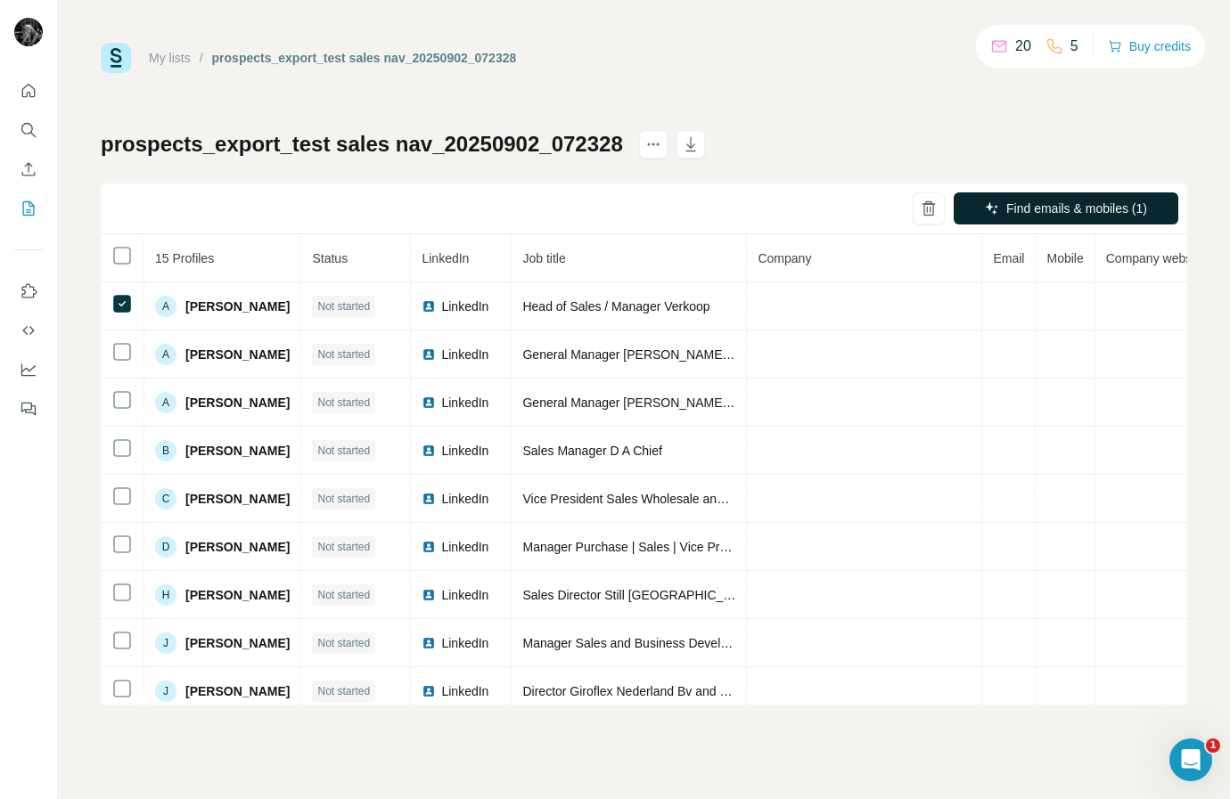
click at [447, 121] on div "My lists / prospects_export_test sales nav_20250902_072328 20 5 Buy credits pro…" at bounding box center [644, 374] width 1086 height 662
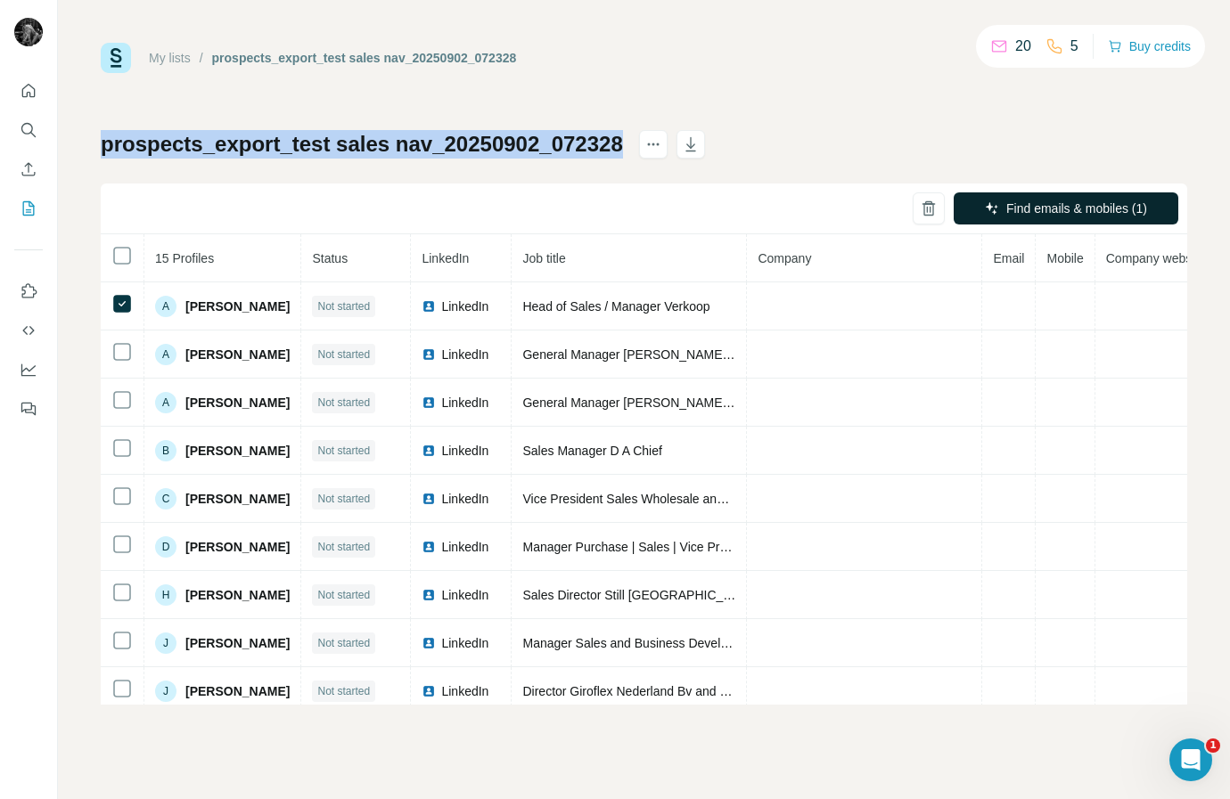
click at [447, 121] on div "My lists / prospects_export_test sales nav_20250902_072328 20 5 Buy credits pro…" at bounding box center [644, 374] width 1086 height 662
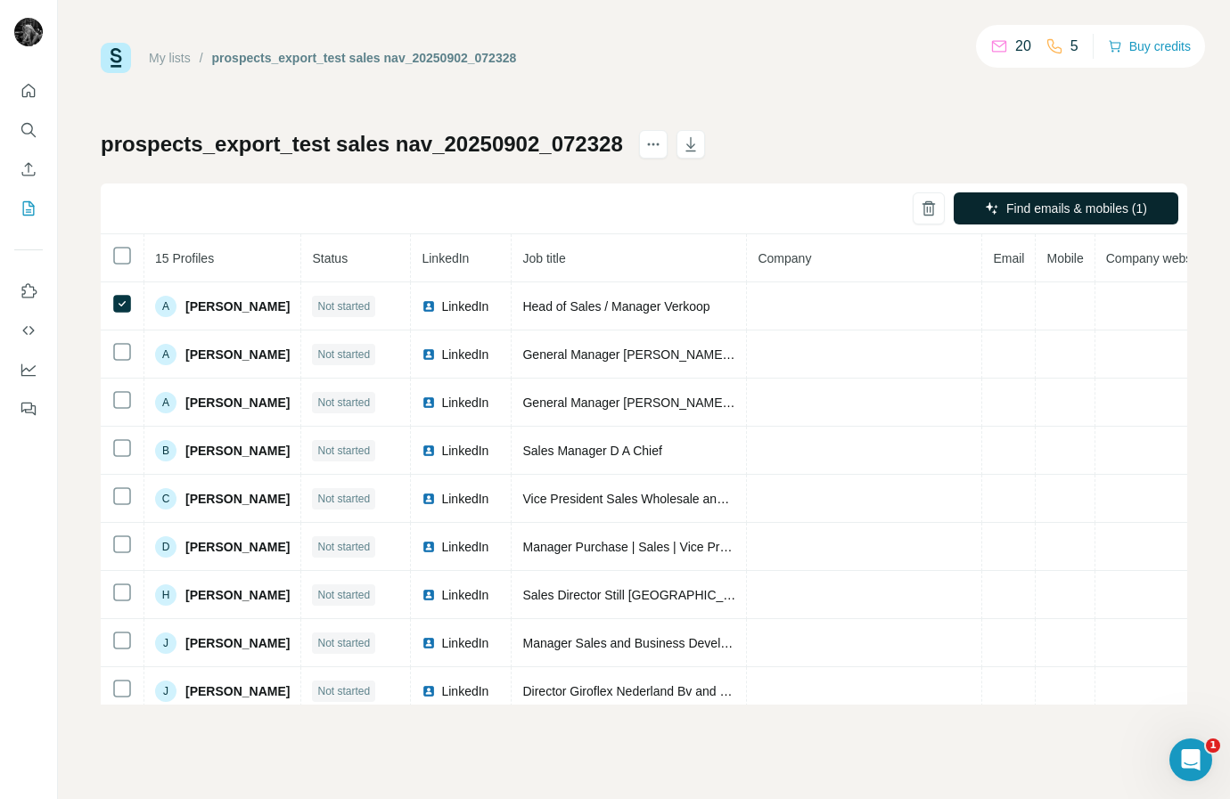
click at [573, 147] on h1 "prospects_export_test sales nav_20250902_072328" at bounding box center [362, 144] width 522 height 29
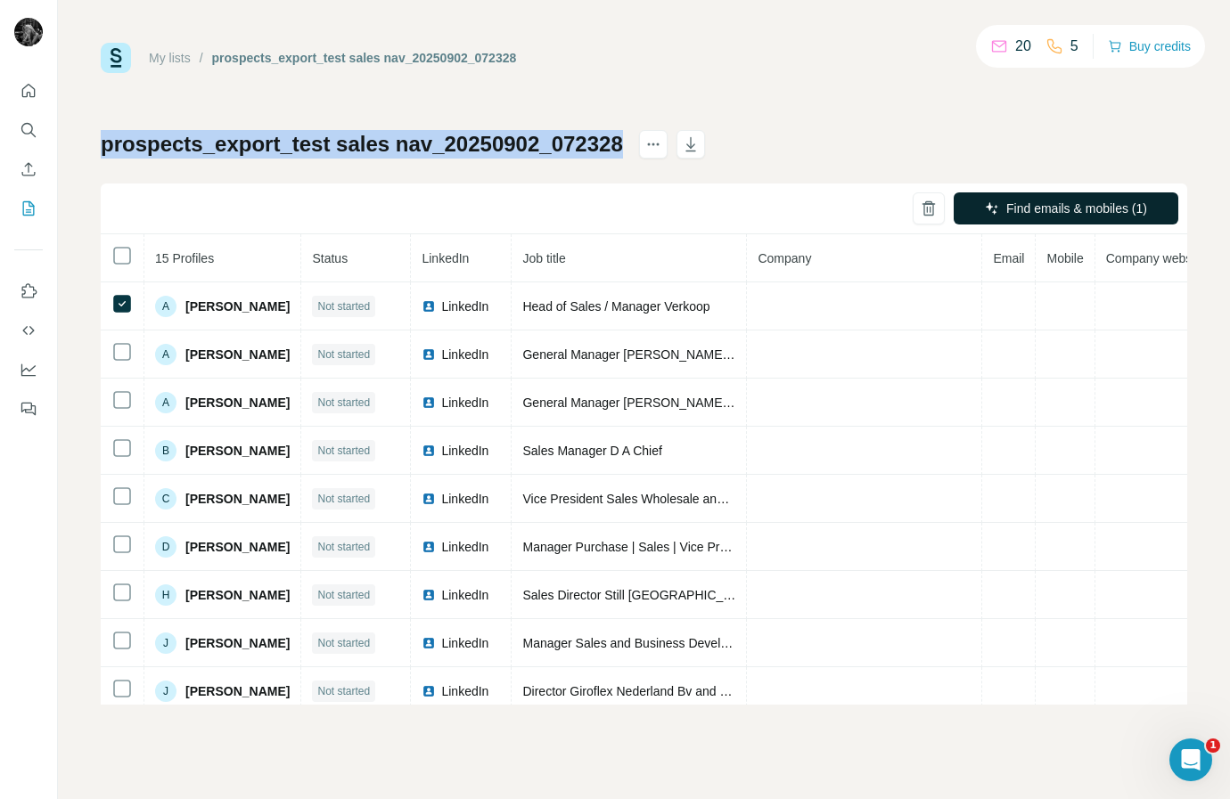
click at [573, 147] on h1 "prospects_export_test sales nav_20250902_072328" at bounding box center [362, 144] width 522 height 29
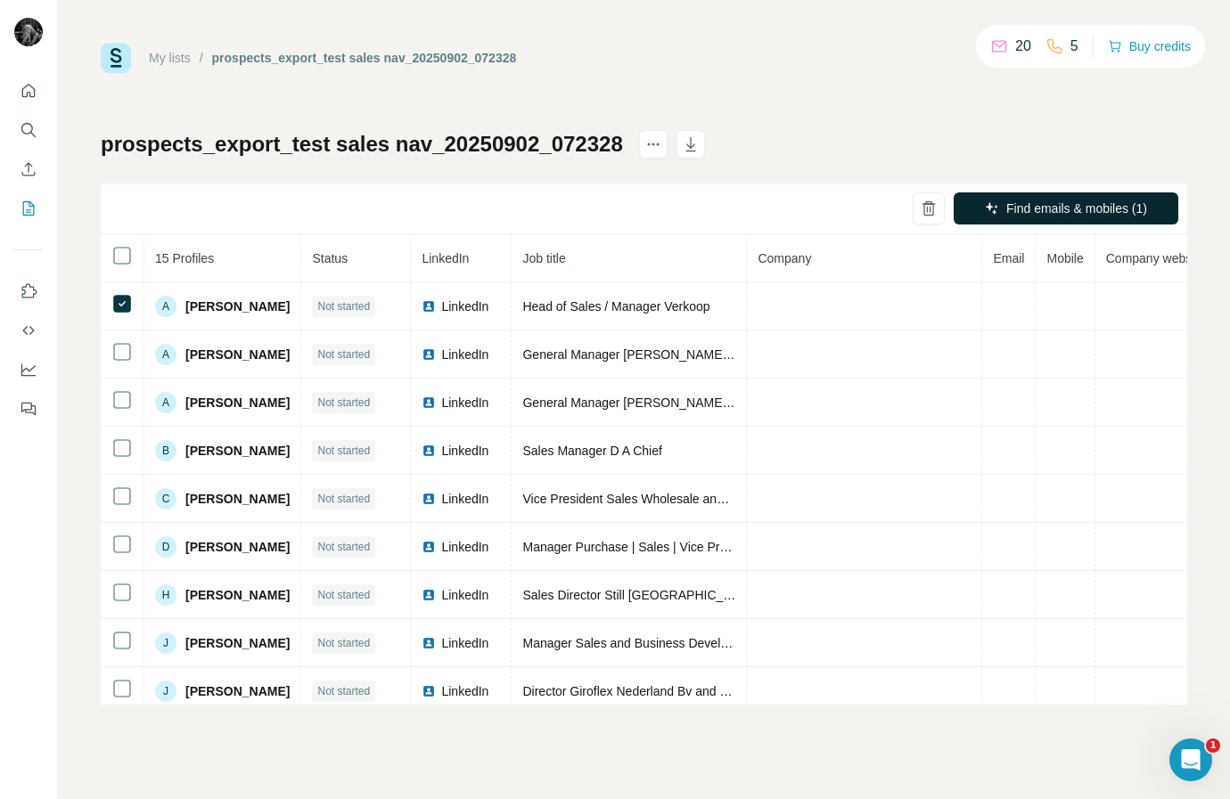
click at [271, 140] on h1 "prospects_export_test sales nav_20250902_072328" at bounding box center [362, 144] width 522 height 29
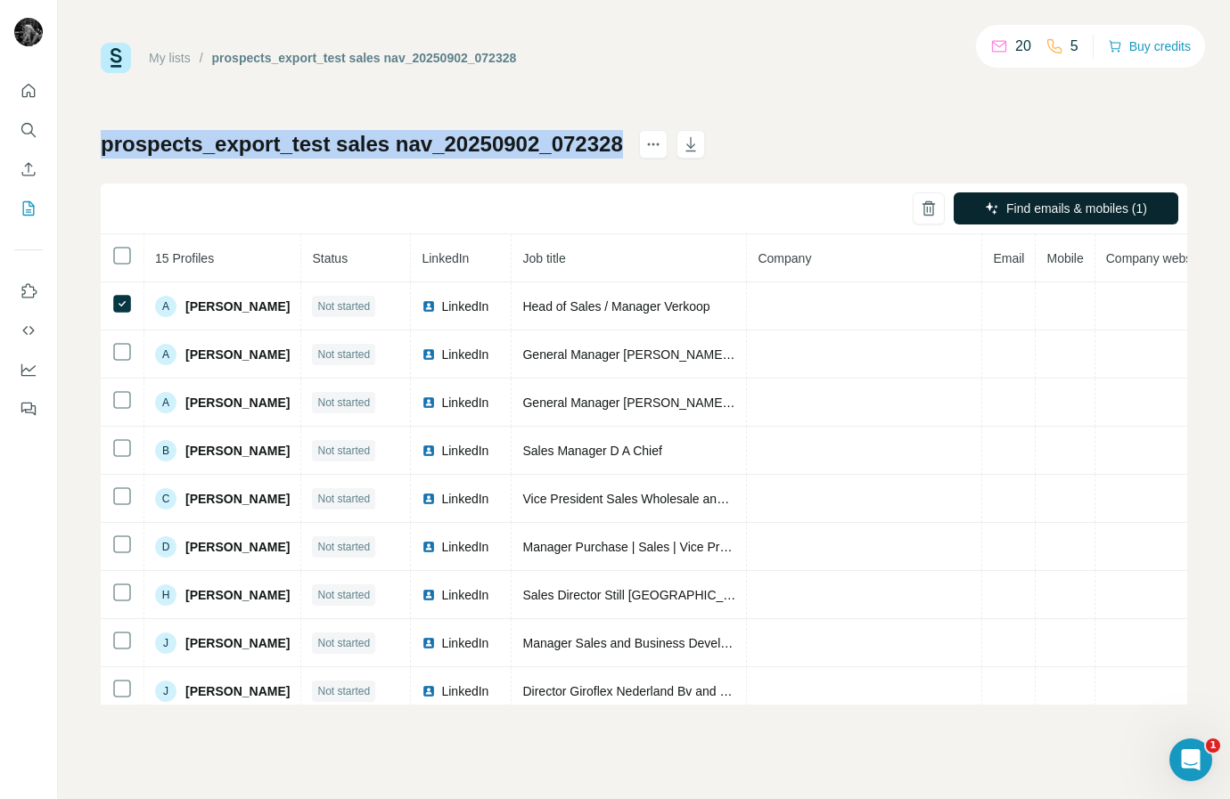
click at [271, 140] on h1 "prospects_export_test sales nav_20250902_072328" at bounding box center [362, 144] width 522 height 29
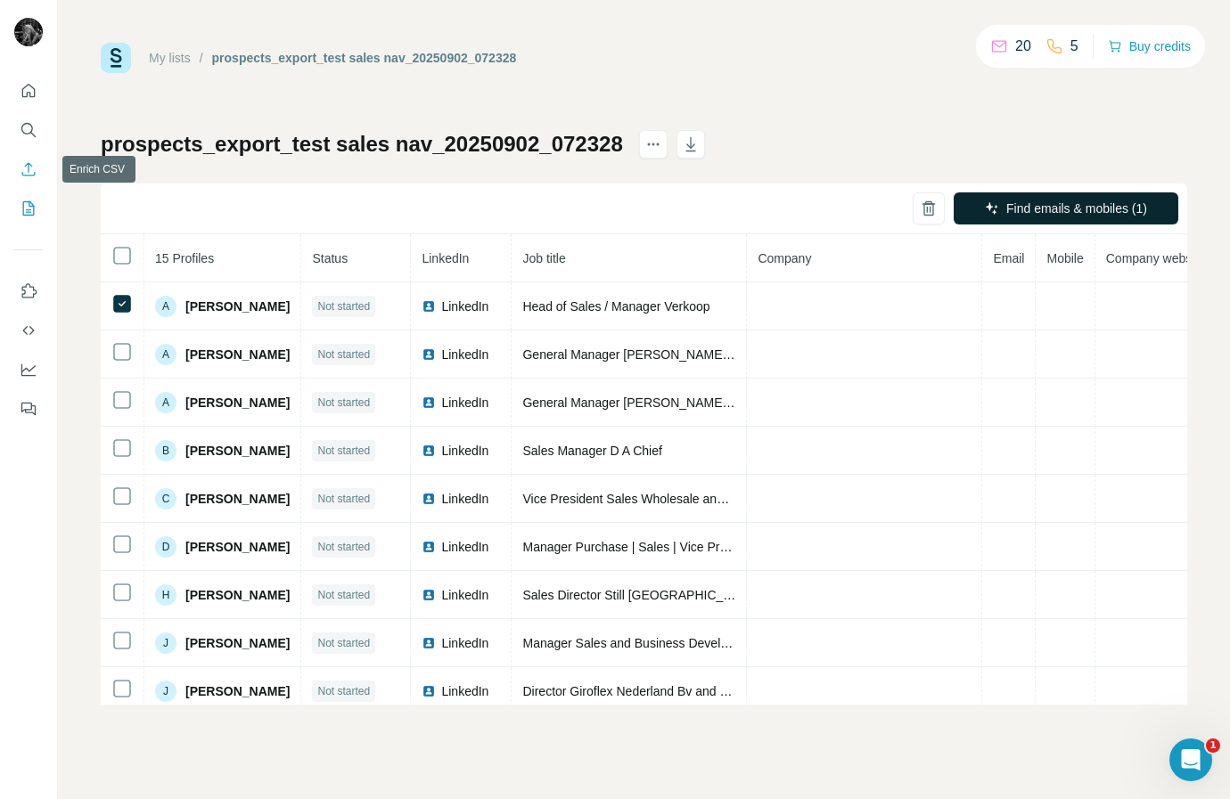
click at [32, 175] on icon "Enrich CSV" at bounding box center [29, 169] width 18 height 18
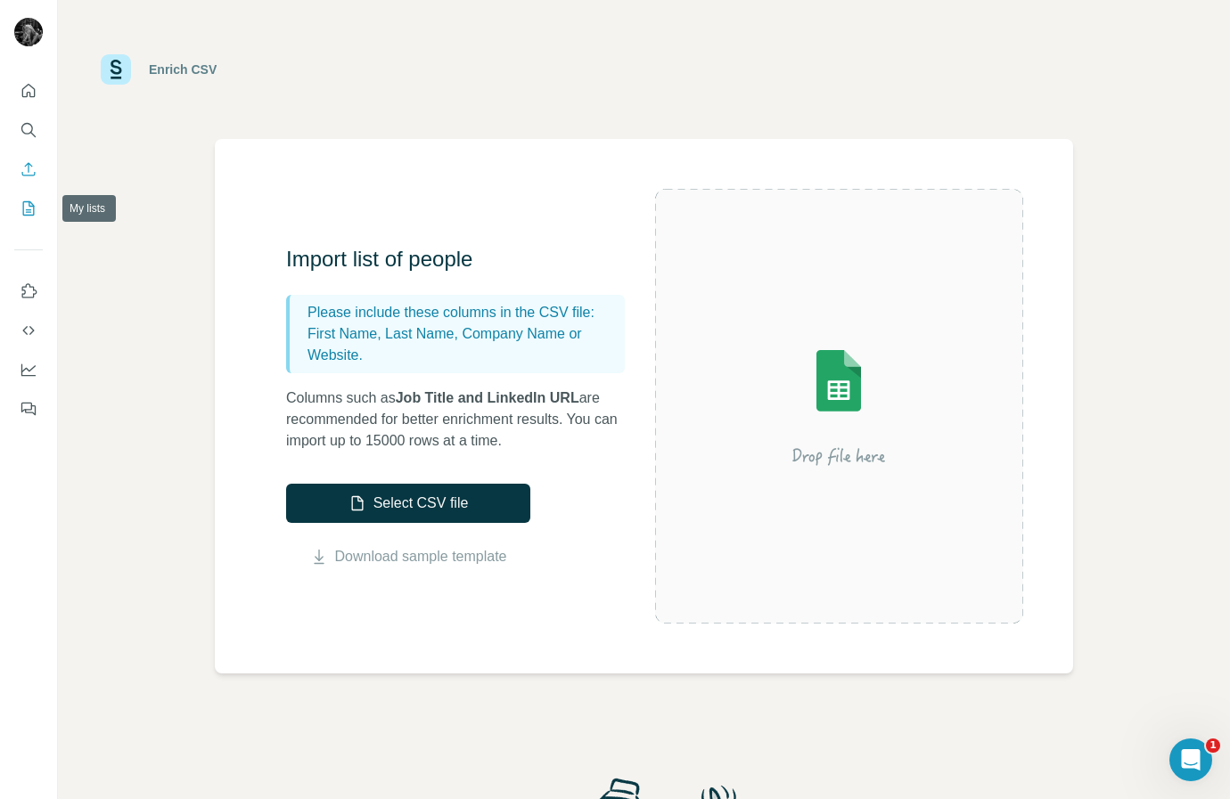
click at [22, 210] on icon "My lists" at bounding box center [29, 209] width 18 height 18
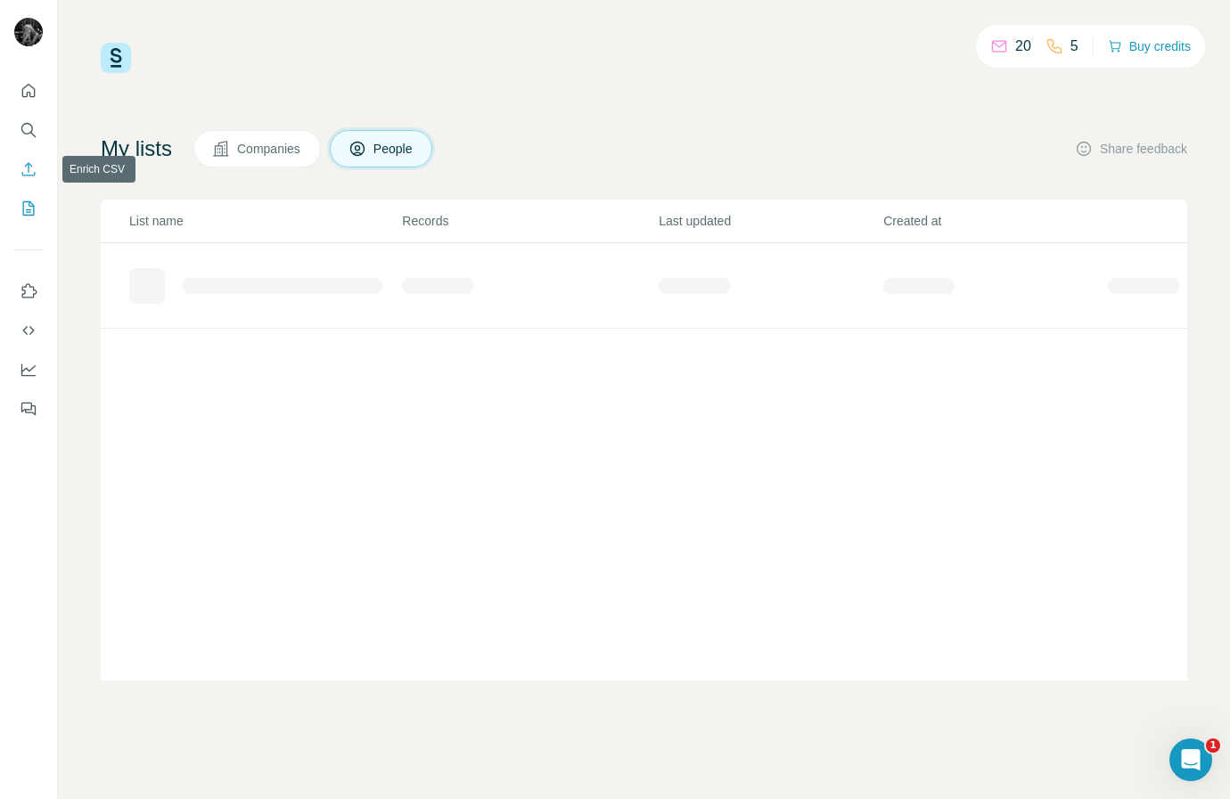
click at [29, 177] on icon "Enrich CSV" at bounding box center [29, 169] width 18 height 18
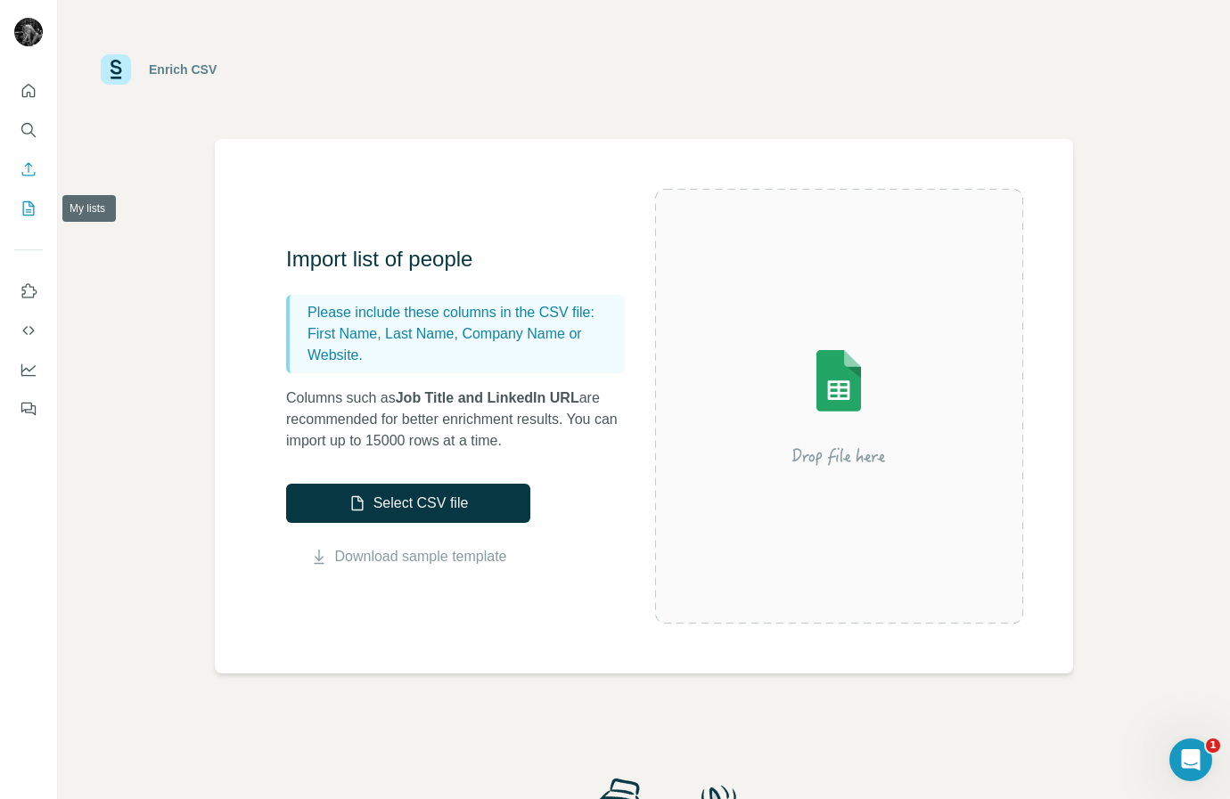
click at [26, 193] on button "My lists" at bounding box center [28, 208] width 29 height 32
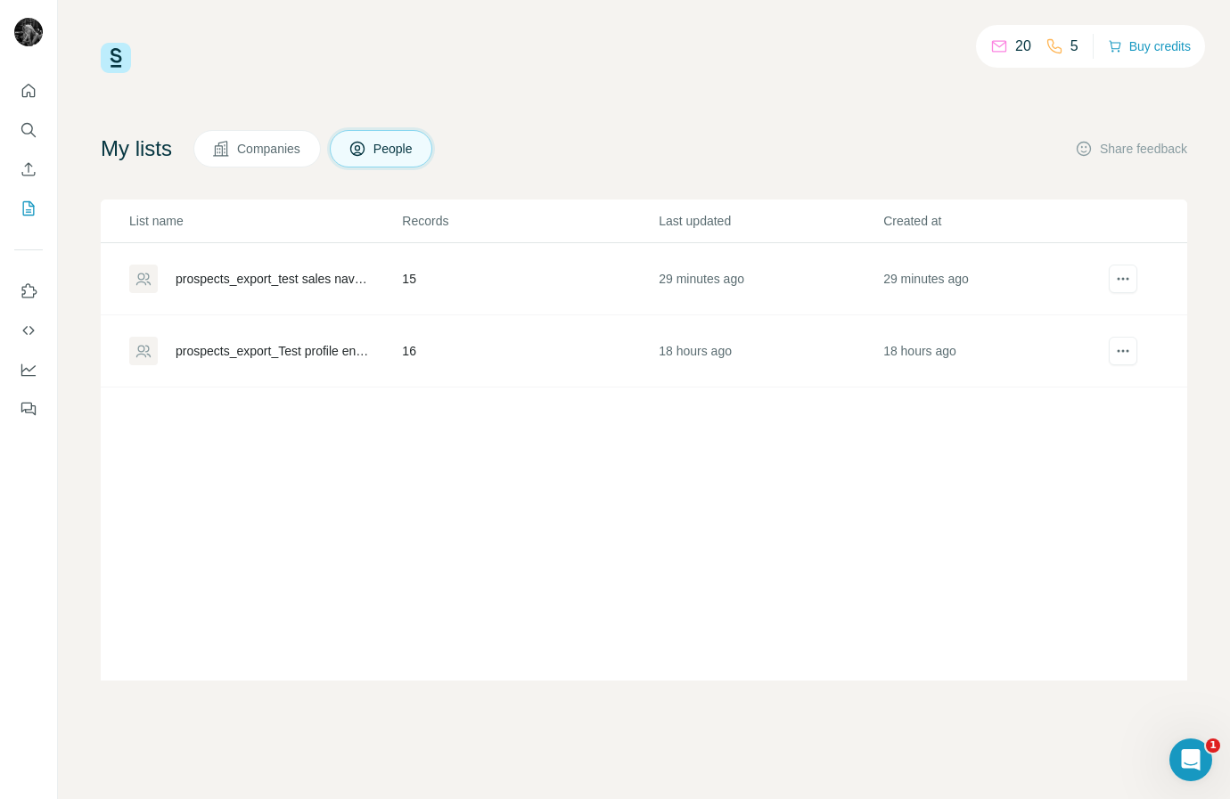
click at [265, 274] on div "prospects_export_test sales nav_20250902_072328" at bounding box center [274, 279] width 196 height 18
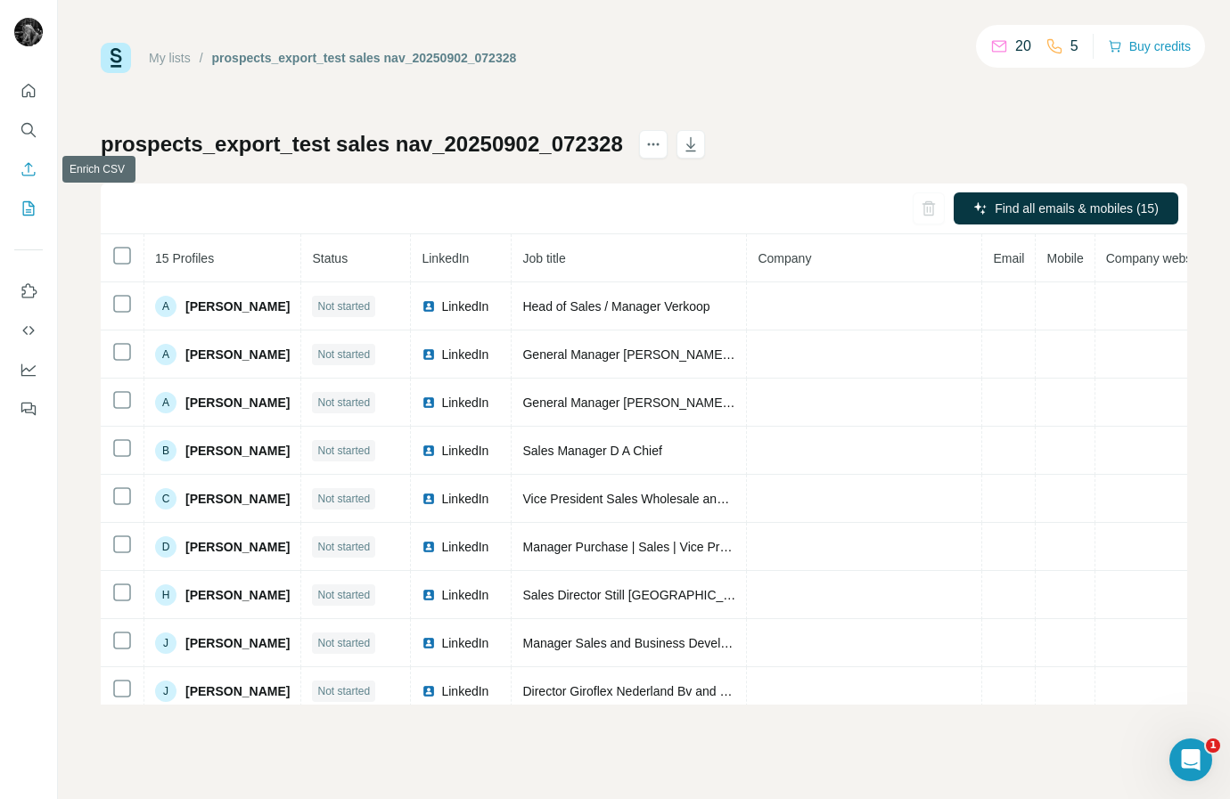
click at [38, 168] on button "Enrich CSV" at bounding box center [28, 169] width 29 height 32
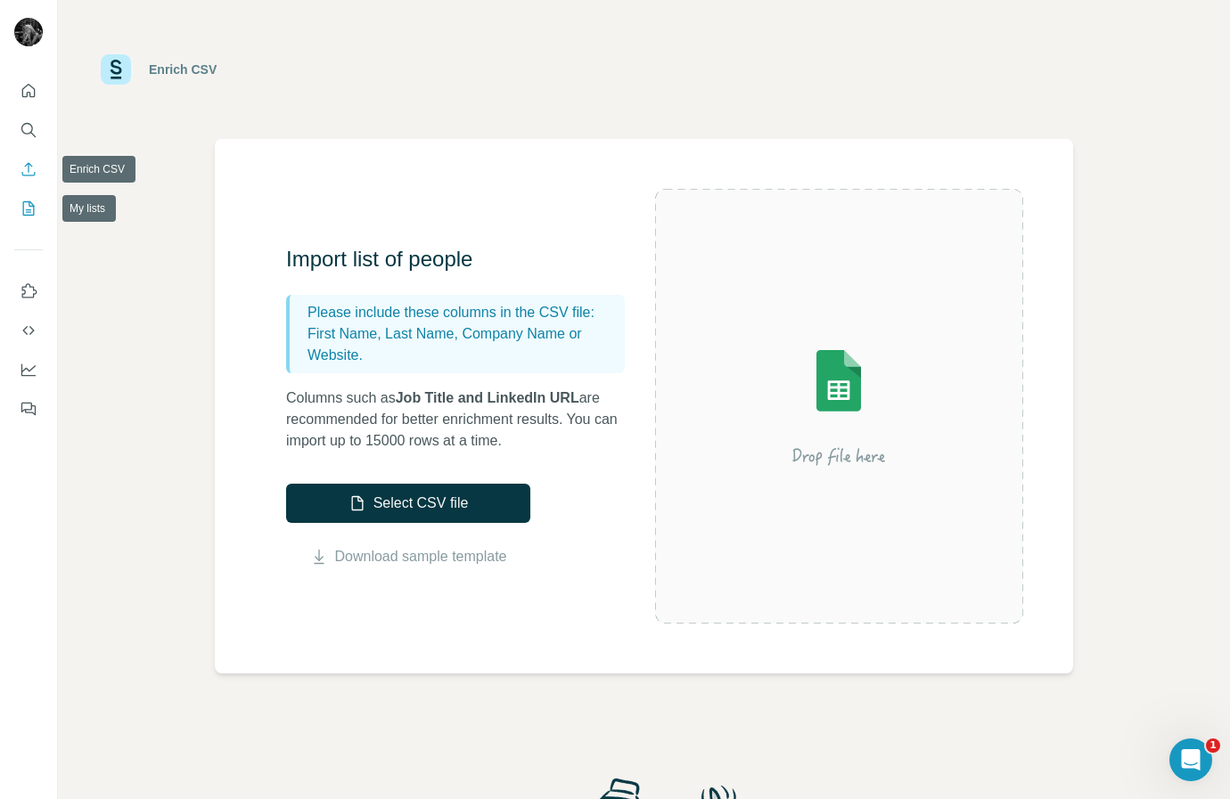
click at [33, 209] on icon "My lists" at bounding box center [29, 209] width 18 height 18
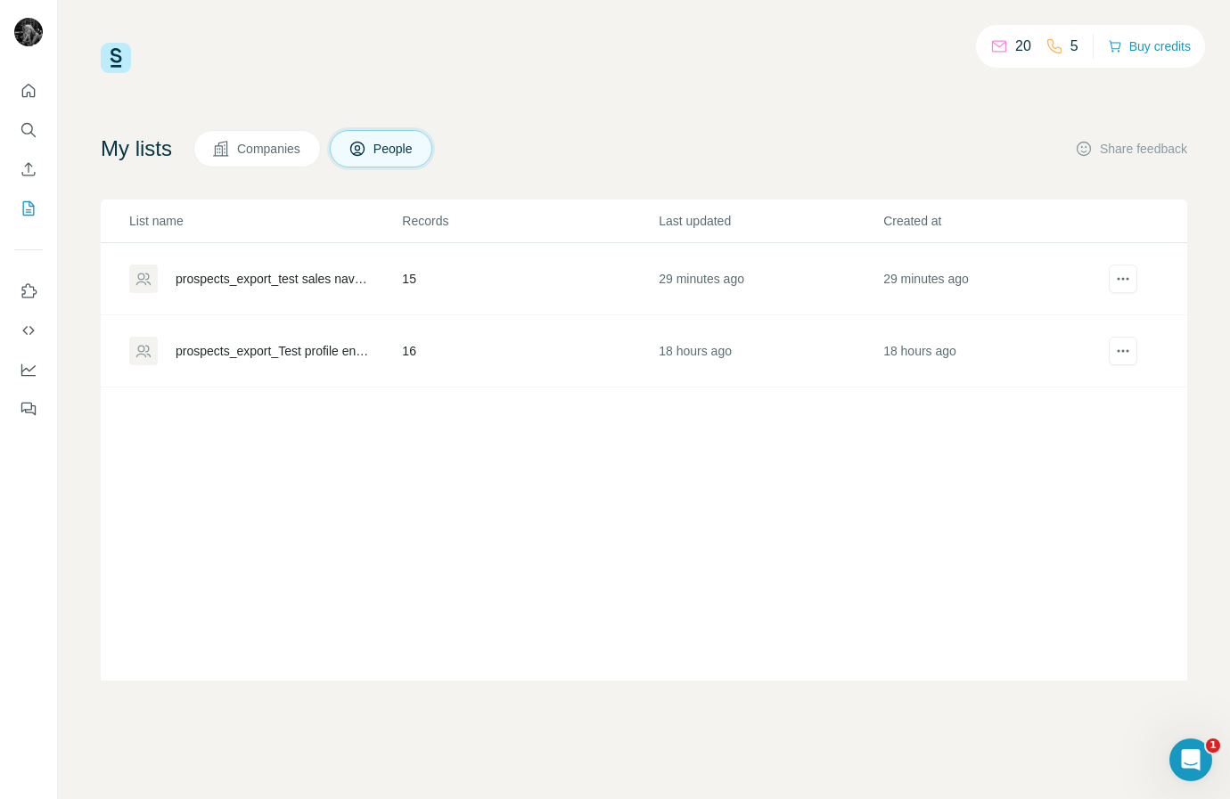
click at [200, 280] on div "prospects_export_test sales nav_20250902_072328" at bounding box center [274, 279] width 196 height 18
click at [16, 166] on button "Enrich CSV" at bounding box center [28, 169] width 29 height 32
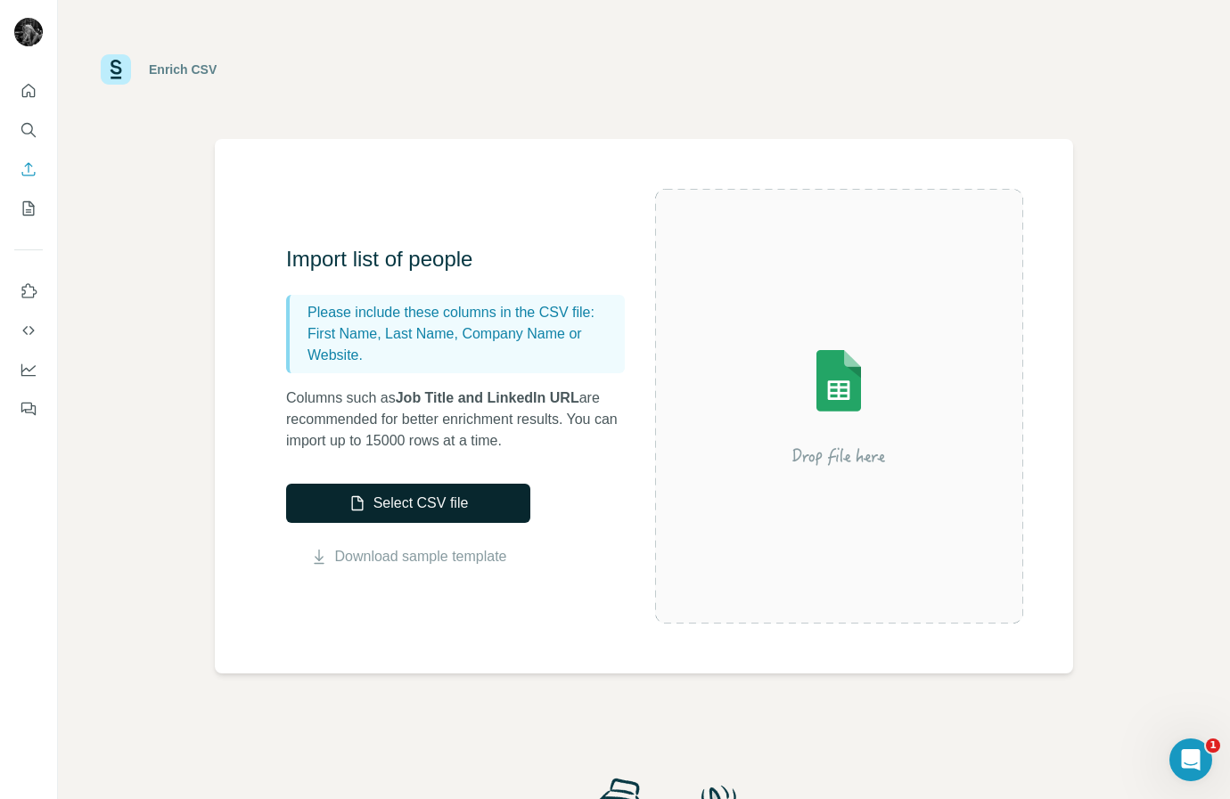
click at [427, 499] on button "Select CSV file" at bounding box center [408, 503] width 244 height 39
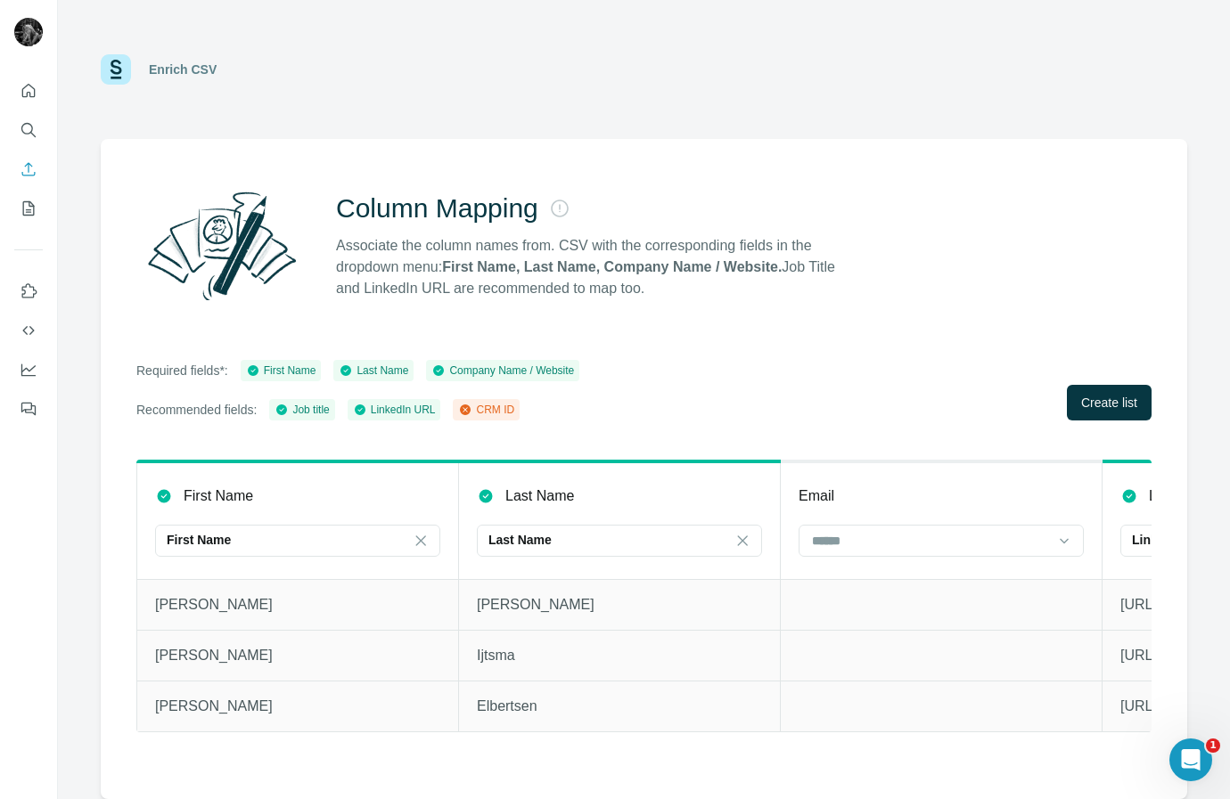
click at [538, 498] on p "Last Name" at bounding box center [539, 496] width 69 height 21
click at [521, 498] on p "Last Name" at bounding box center [539, 496] width 69 height 21
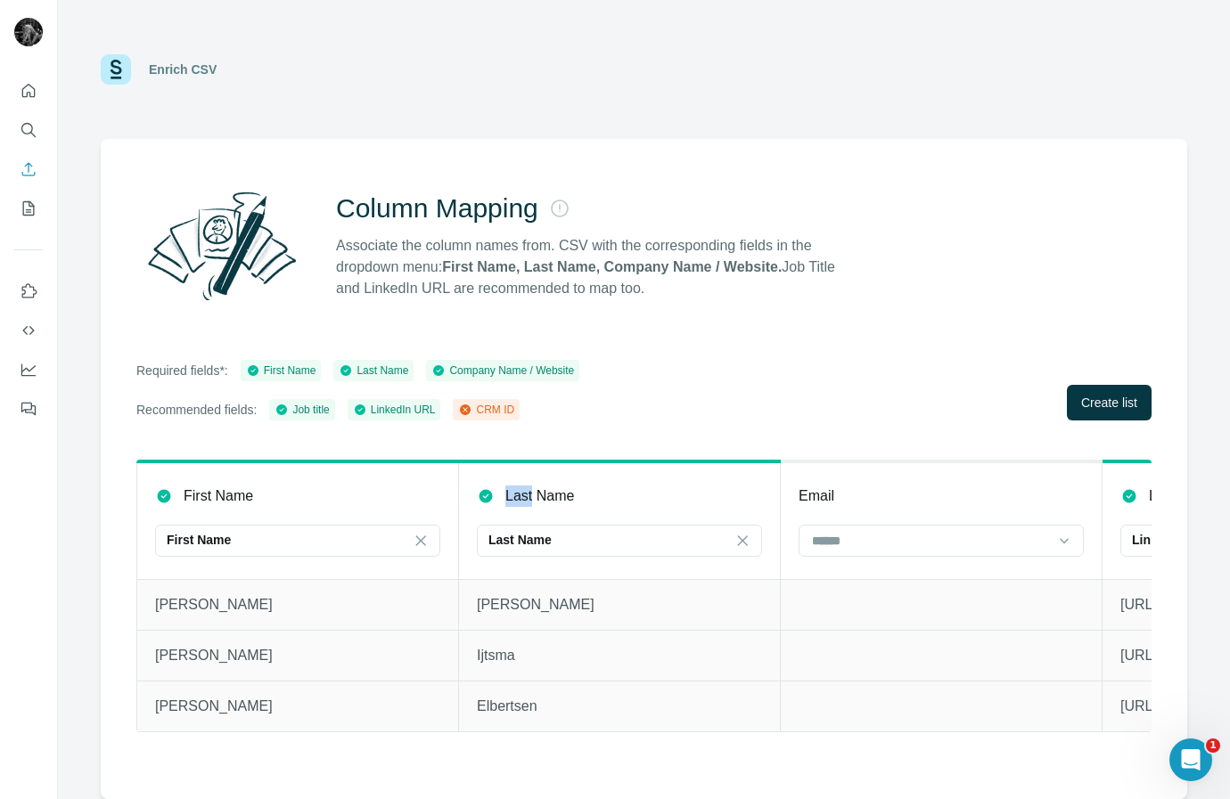
click at [521, 498] on p "Last Name" at bounding box center [539, 496] width 69 height 21
click at [538, 496] on p "Last Name" at bounding box center [539, 496] width 69 height 21
click at [545, 499] on p "Last Name" at bounding box center [539, 496] width 69 height 21
click at [582, 500] on div "Last Name" at bounding box center [619, 496] width 285 height 21
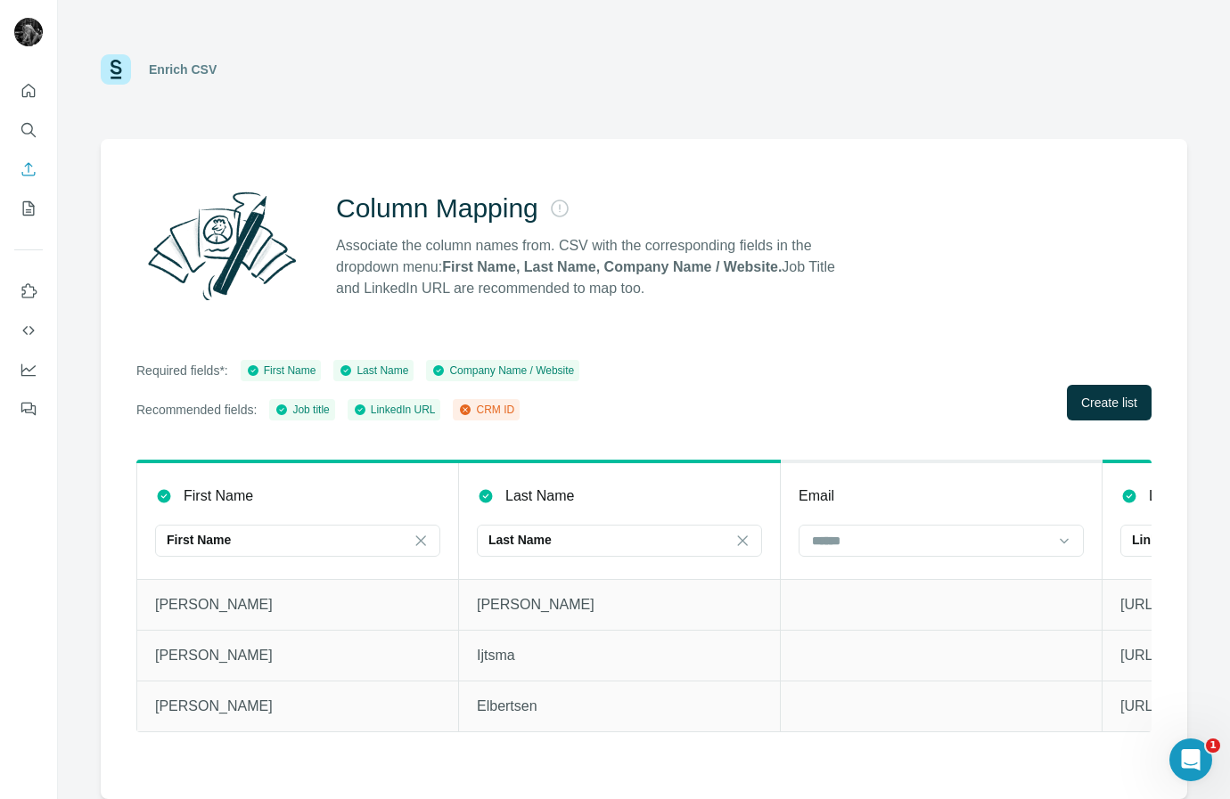
click at [569, 493] on p "Last Name" at bounding box center [539, 496] width 69 height 21
click at [582, 487] on div "Last Name" at bounding box center [619, 496] width 285 height 21
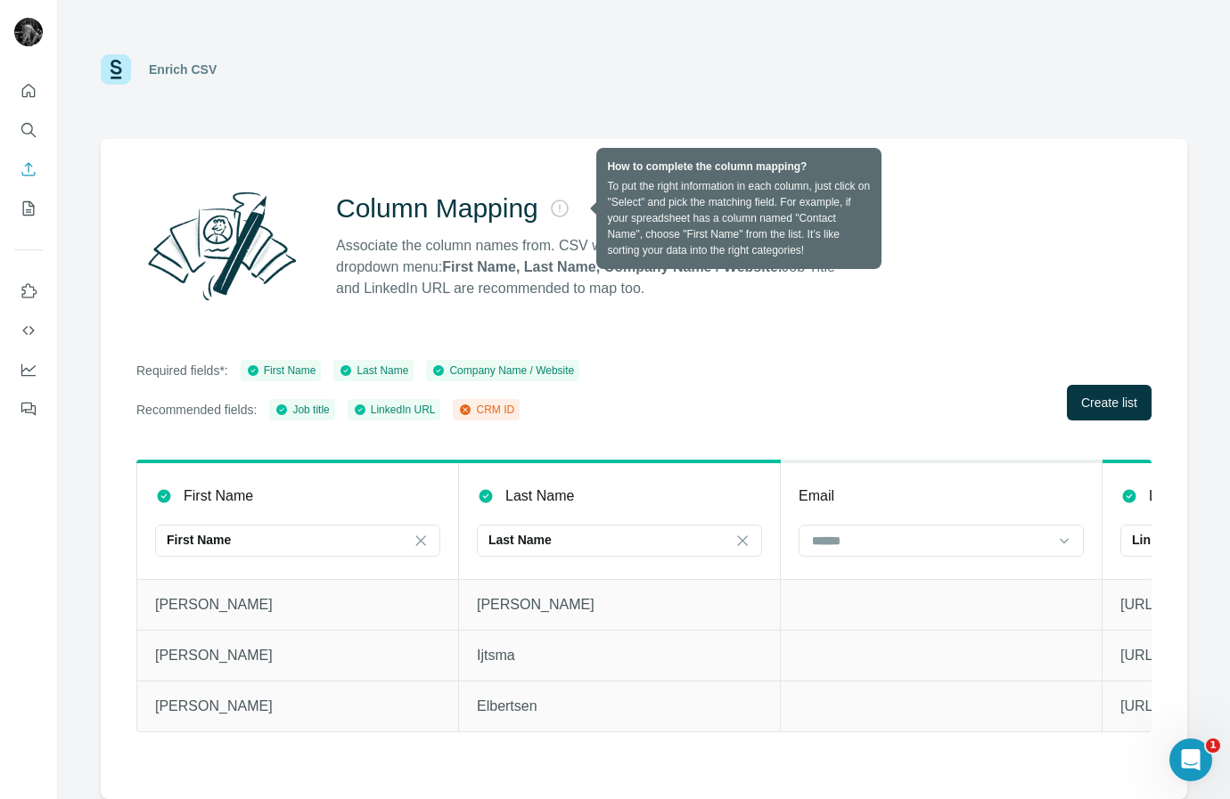
click at [570, 201] on icon at bounding box center [559, 208] width 21 height 21
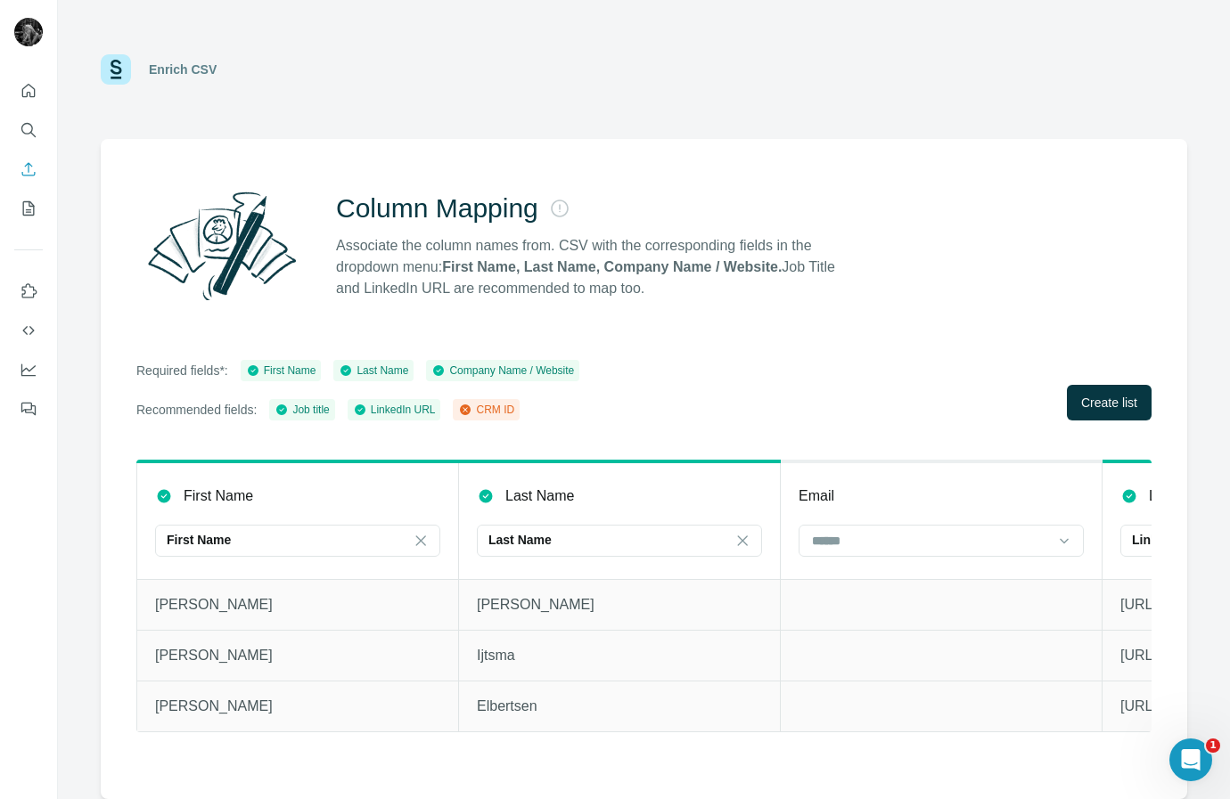
scroll to position [0, 1289]
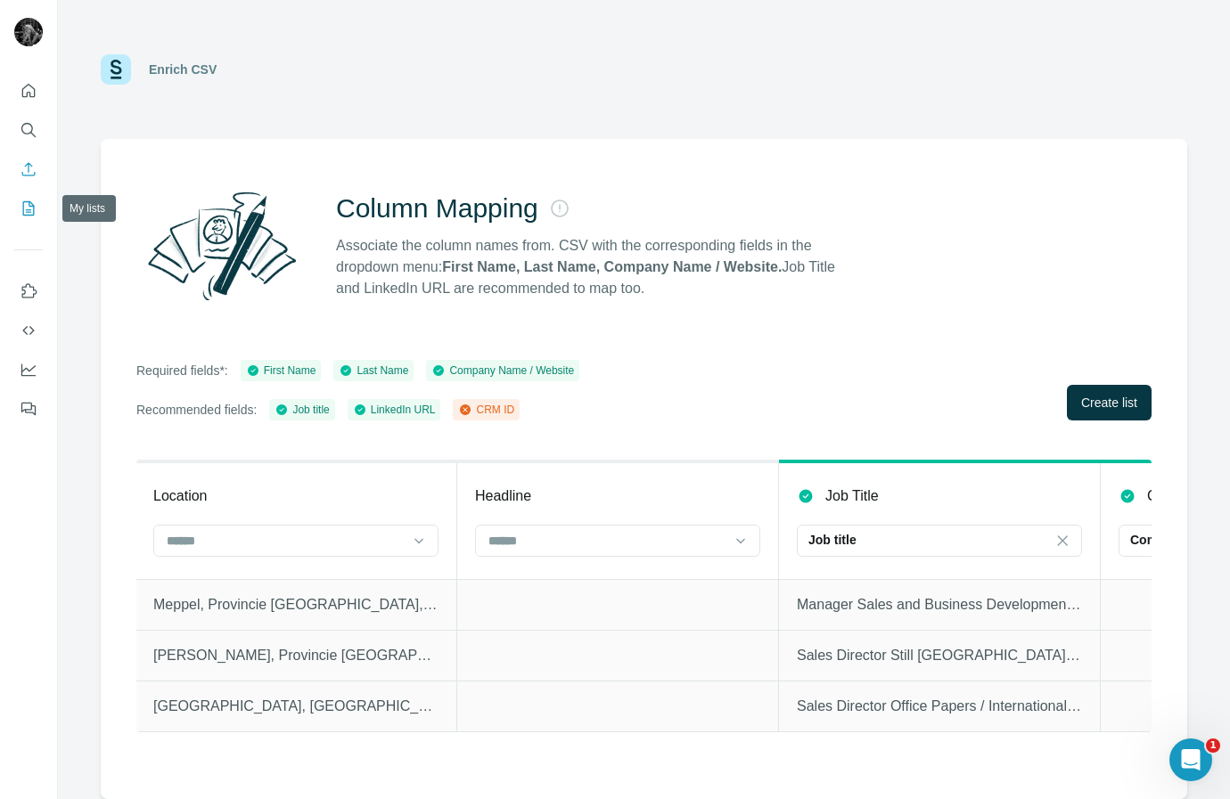
click at [29, 217] on button "My lists" at bounding box center [28, 208] width 29 height 32
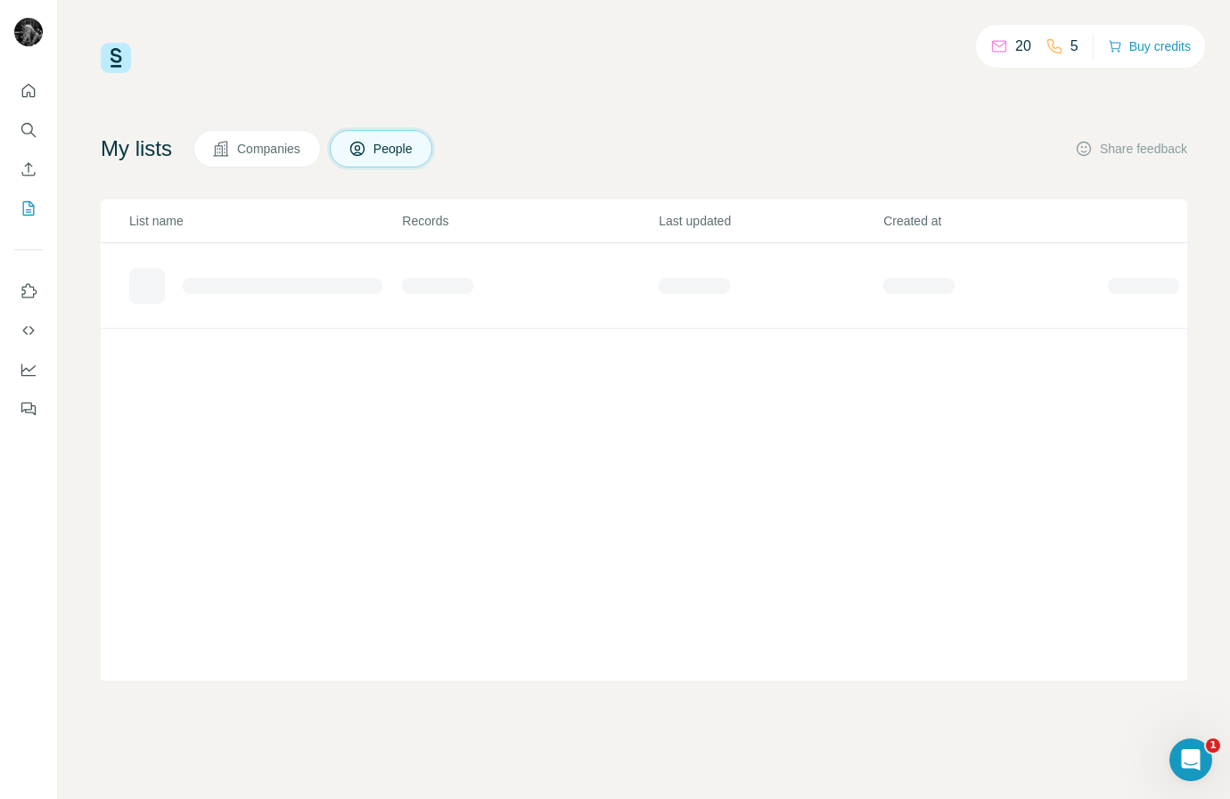
click at [139, 165] on div "My lists Companies People" at bounding box center [267, 148] width 332 height 37
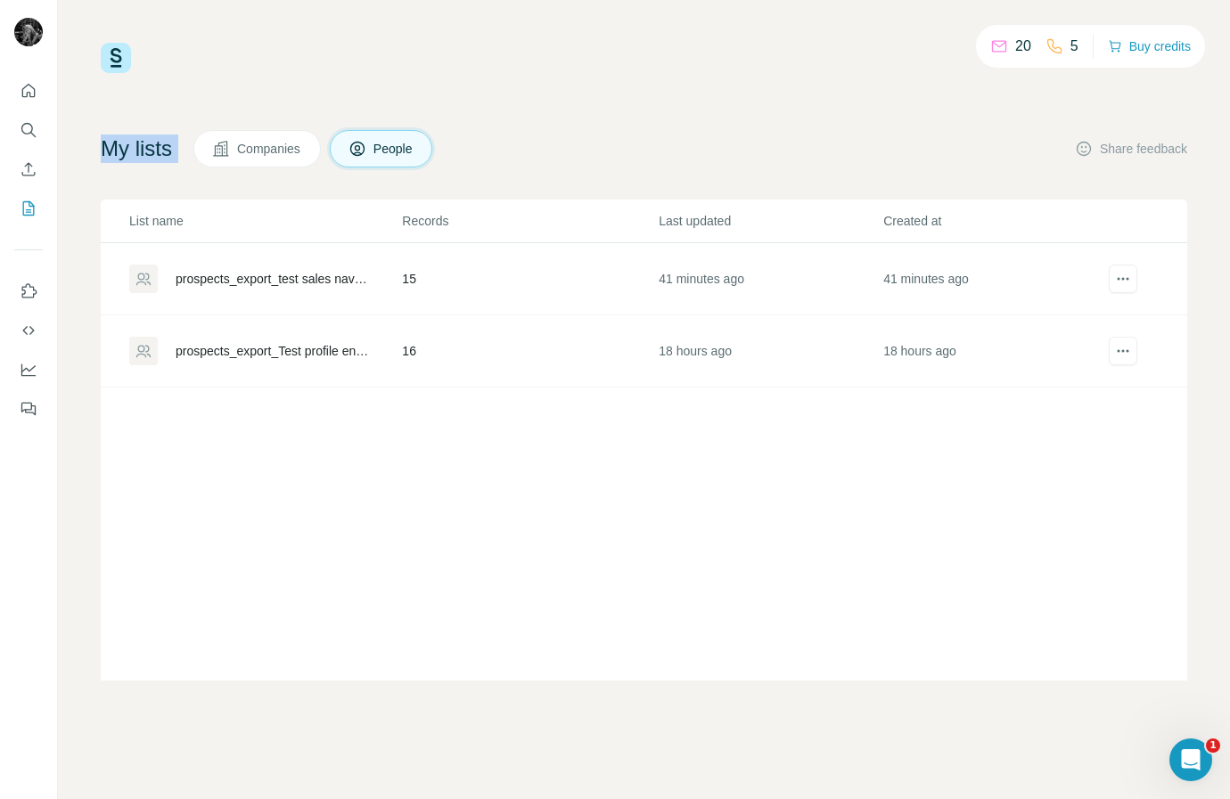
click at [139, 165] on div "My lists Companies People" at bounding box center [267, 148] width 332 height 37
click at [307, 285] on div "prospects_export_test sales nav_20250902_072328" at bounding box center [274, 279] width 196 height 18
click at [1118, 287] on icon "actions" at bounding box center [1123, 279] width 18 height 18
click at [324, 281] on div "prospects_export_test sales nav_20250902_072328" at bounding box center [274, 279] width 196 height 18
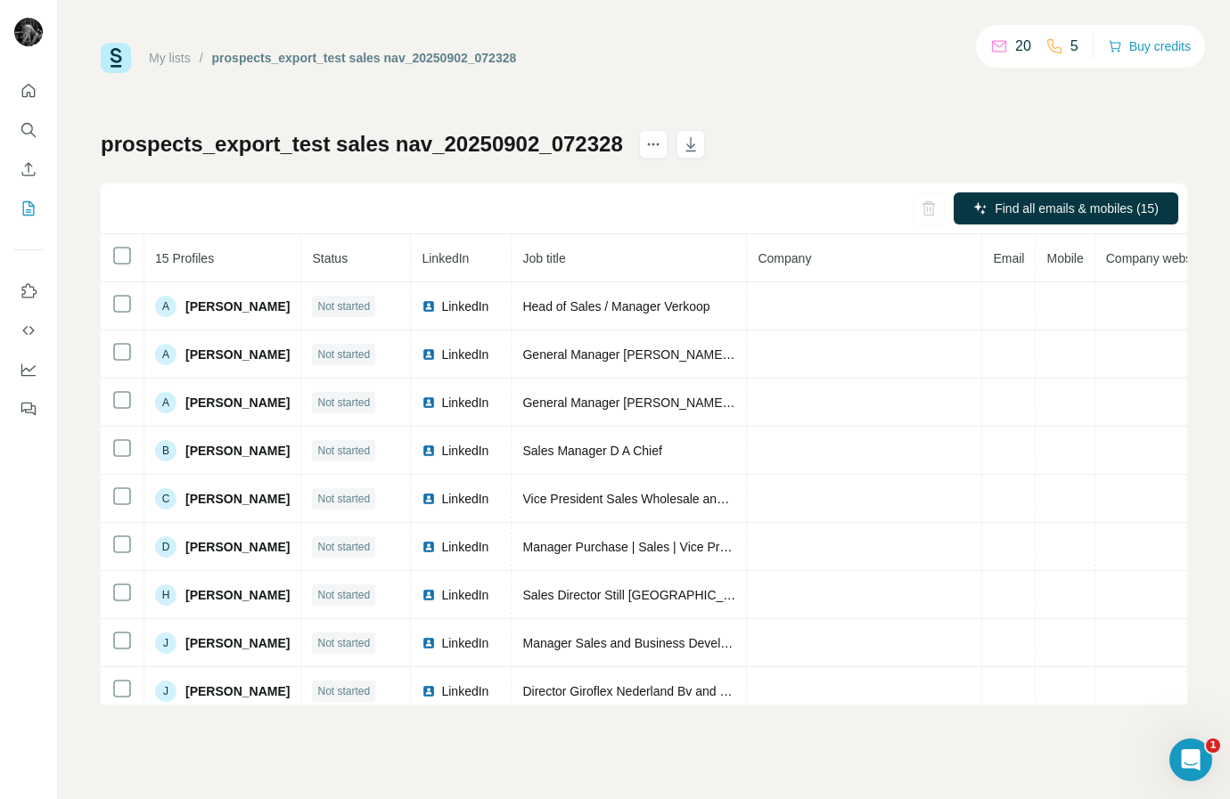
click at [593, 124] on div "My lists / prospects_export_test sales nav_20250902_072328 20 5 Buy credits pro…" at bounding box center [644, 374] width 1086 height 662
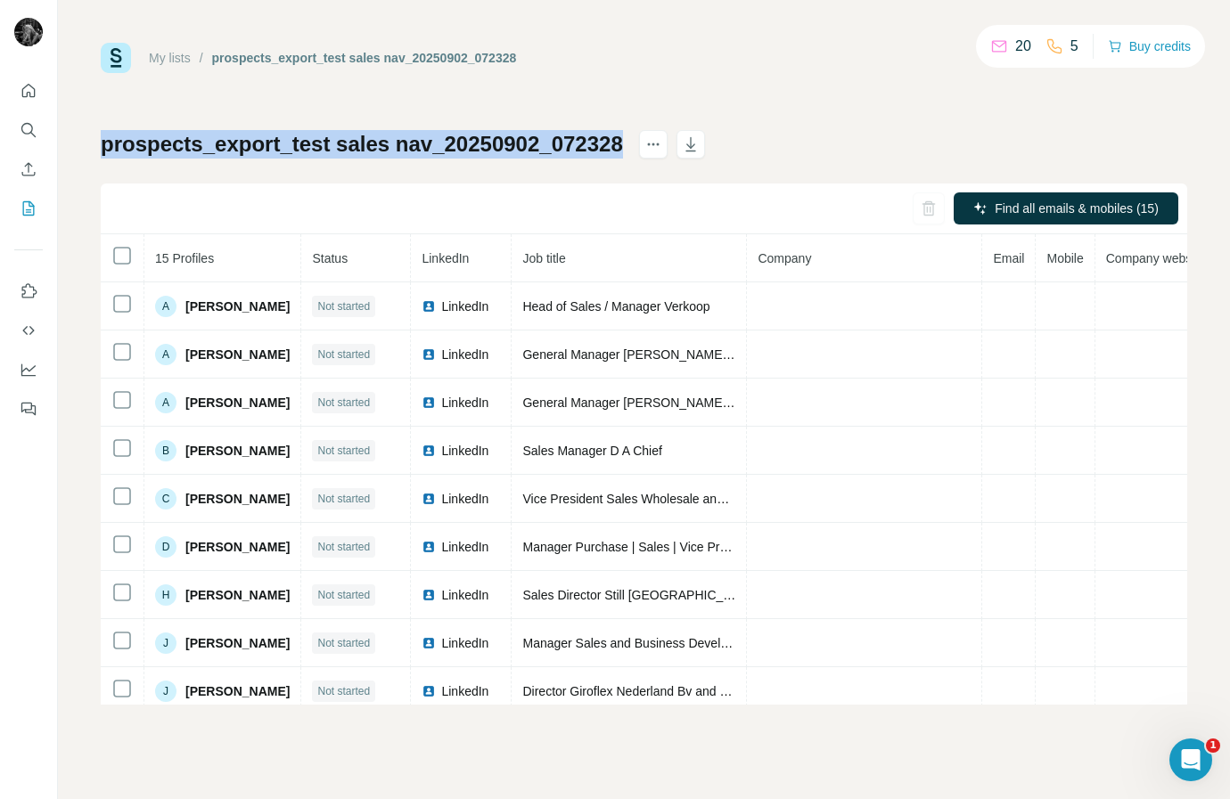
click at [593, 124] on div "My lists / prospects_export_test sales nav_20250902_072328 20 5 Buy credits pro…" at bounding box center [644, 374] width 1086 height 662
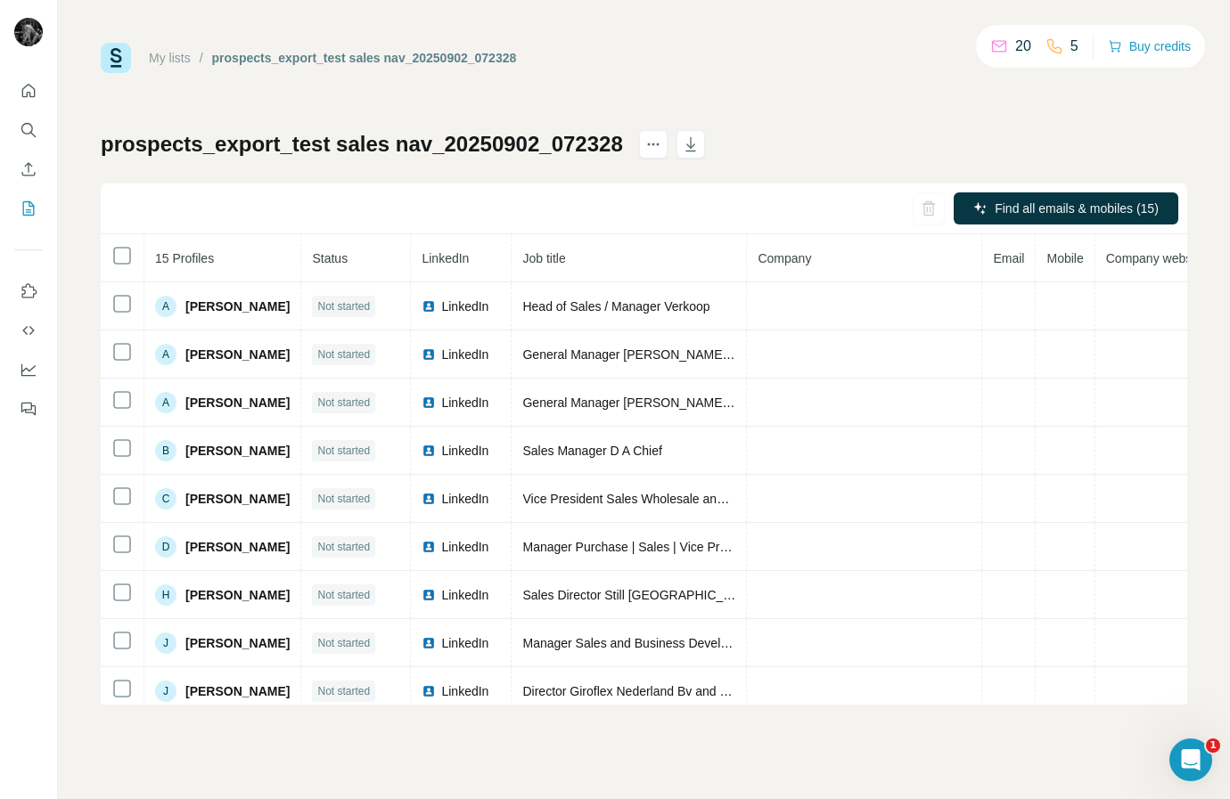
click at [593, 138] on h1 "prospects_export_test sales nav_20250902_072328" at bounding box center [362, 144] width 522 height 29
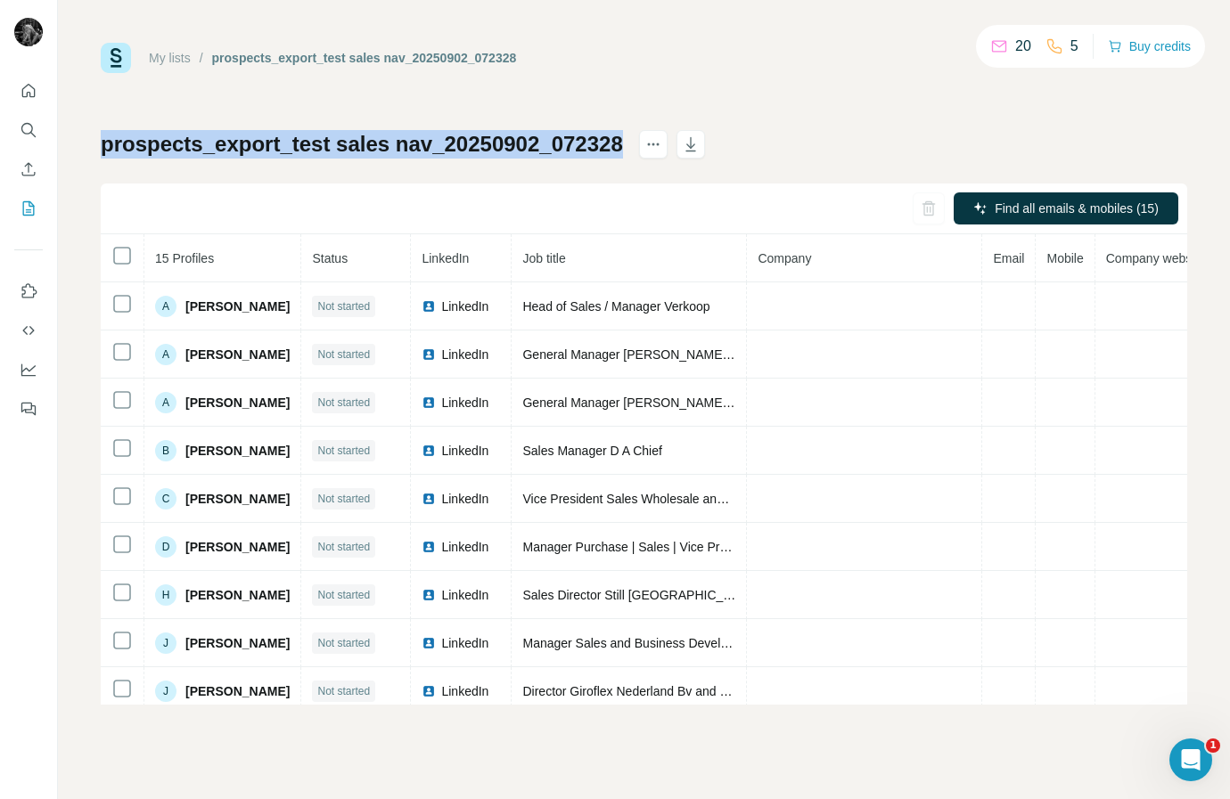
click at [593, 138] on h1 "prospects_export_test sales nav_20250902_072328" at bounding box center [362, 144] width 522 height 29
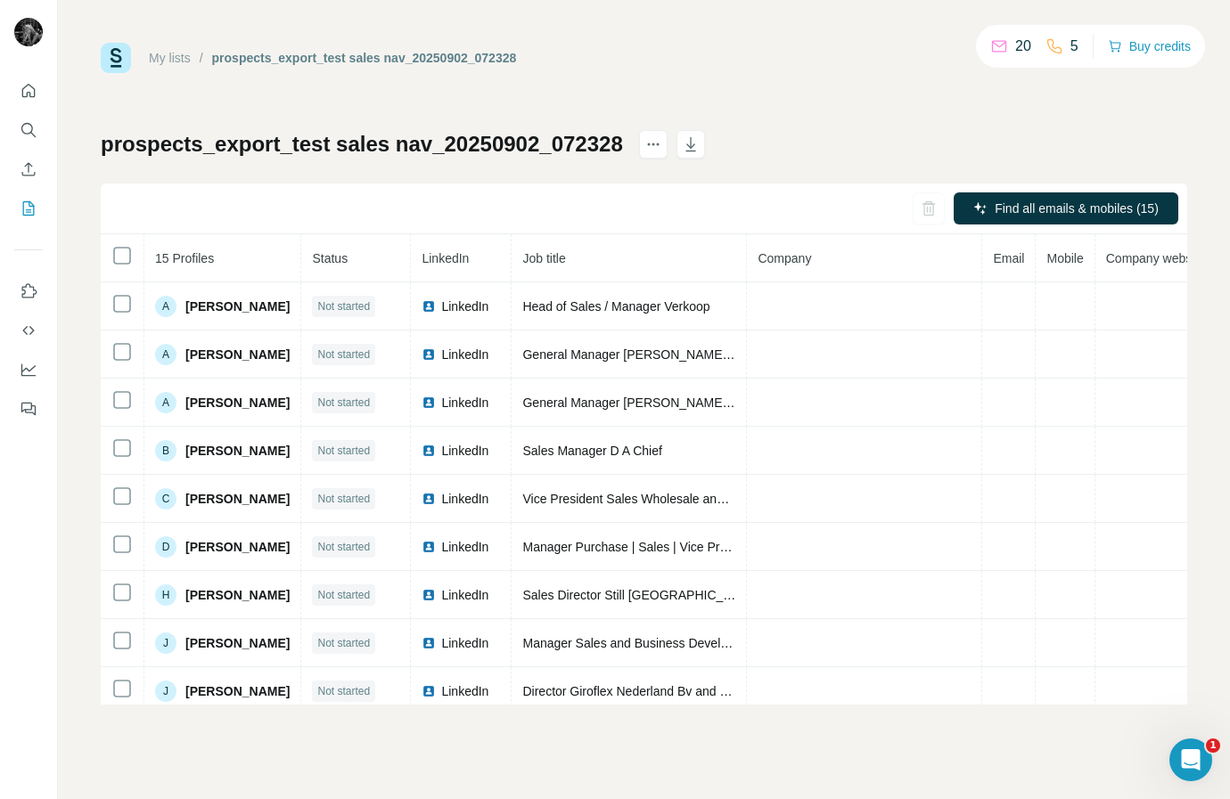
click at [36, 131] on icon "Search" at bounding box center [29, 130] width 18 height 18
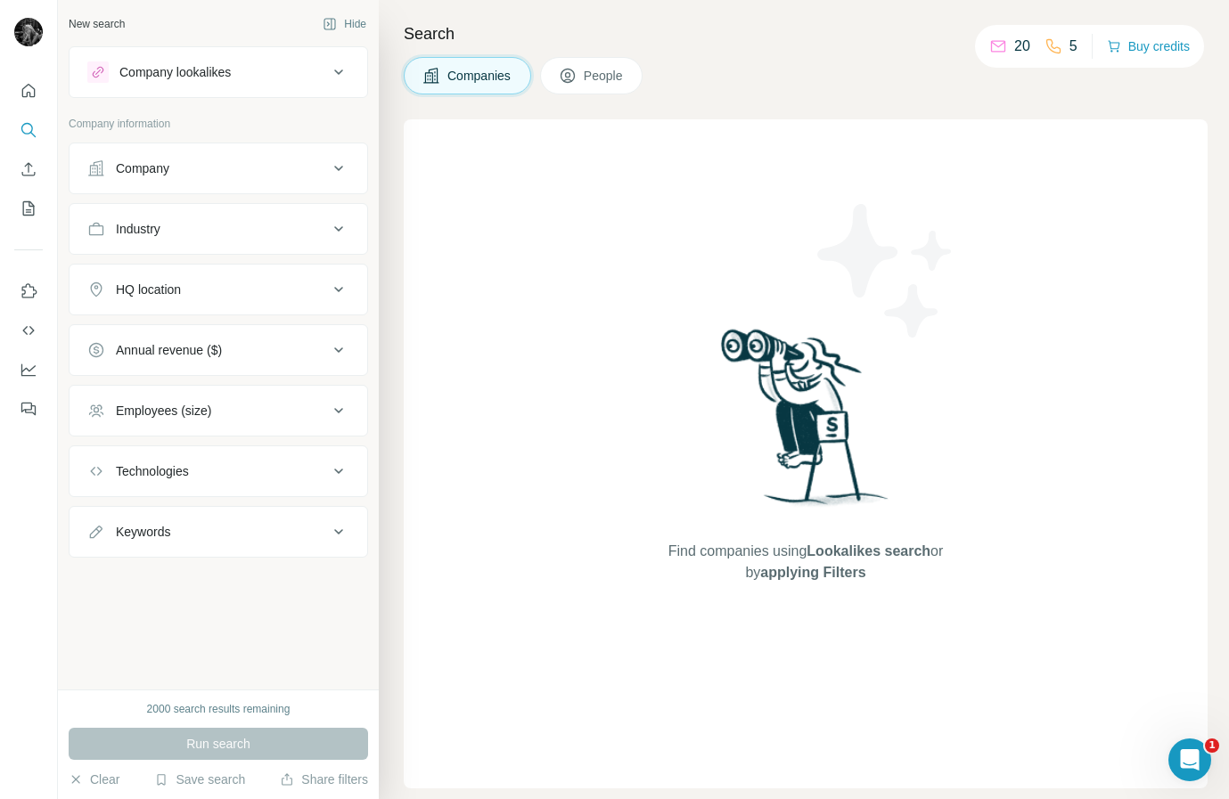
click at [22, 94] on icon "Quick start" at bounding box center [28, 90] width 13 height 13
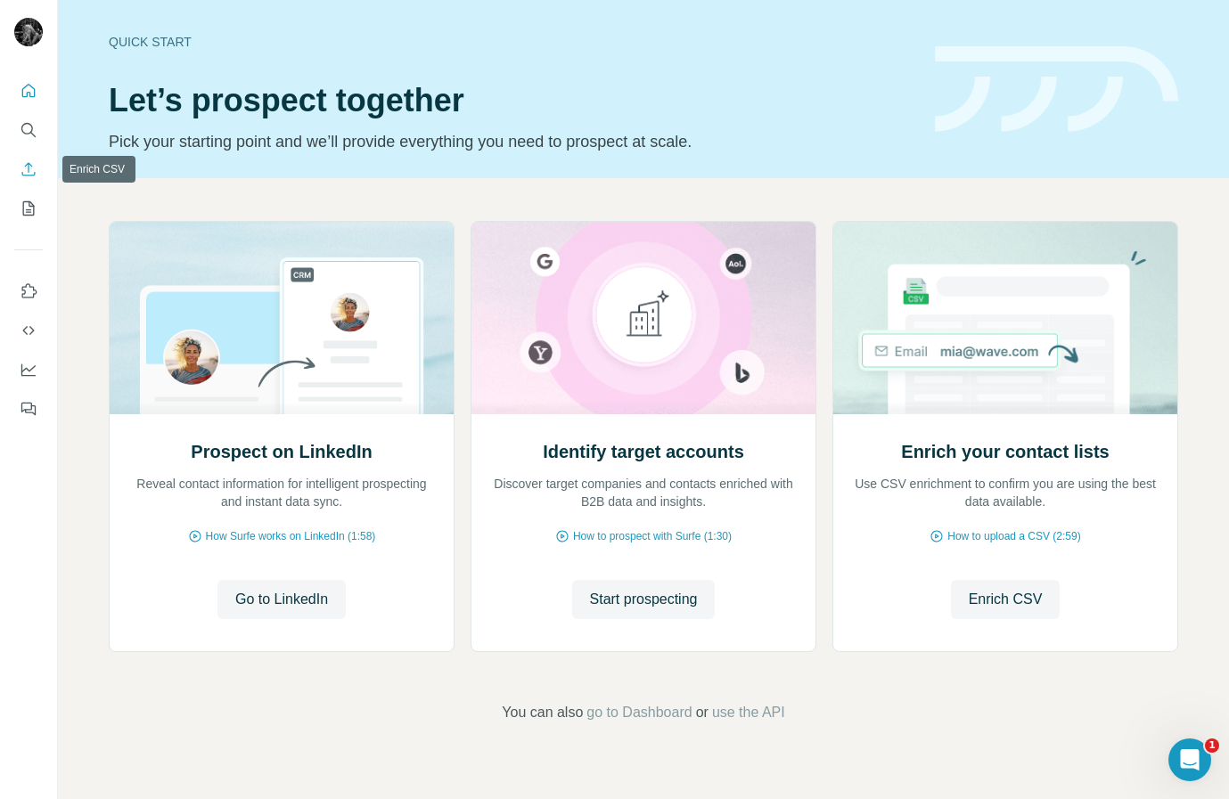
click at [14, 178] on button "Enrich CSV" at bounding box center [28, 169] width 29 height 32
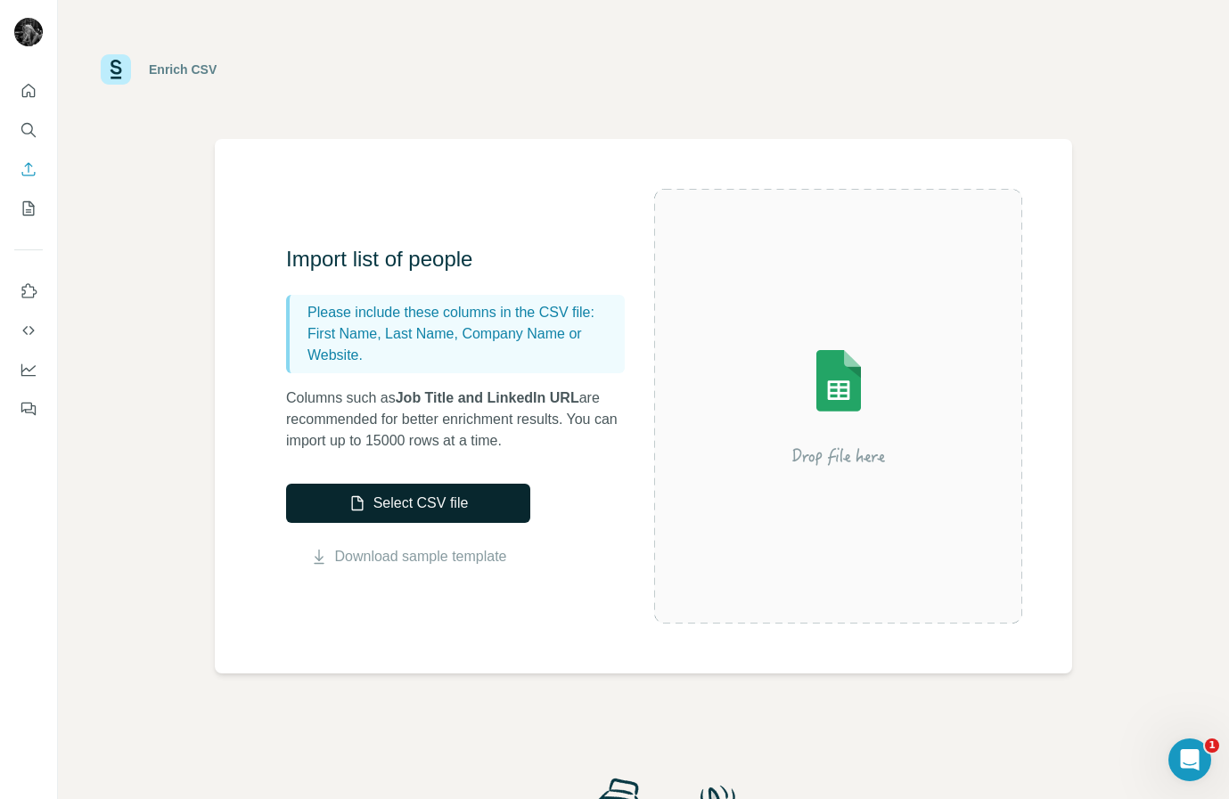
click at [405, 501] on button "Select CSV file" at bounding box center [408, 503] width 244 height 39
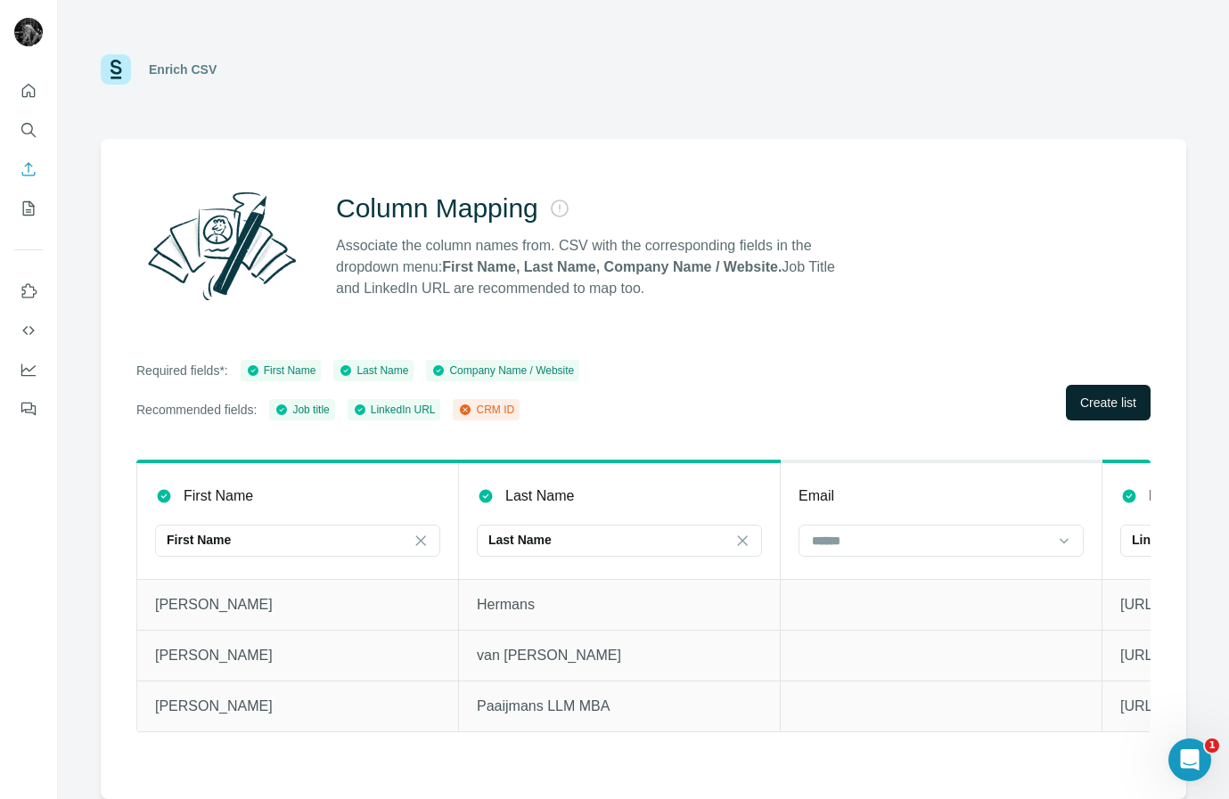
click at [1076, 418] on button "Create list" at bounding box center [1108, 403] width 85 height 36
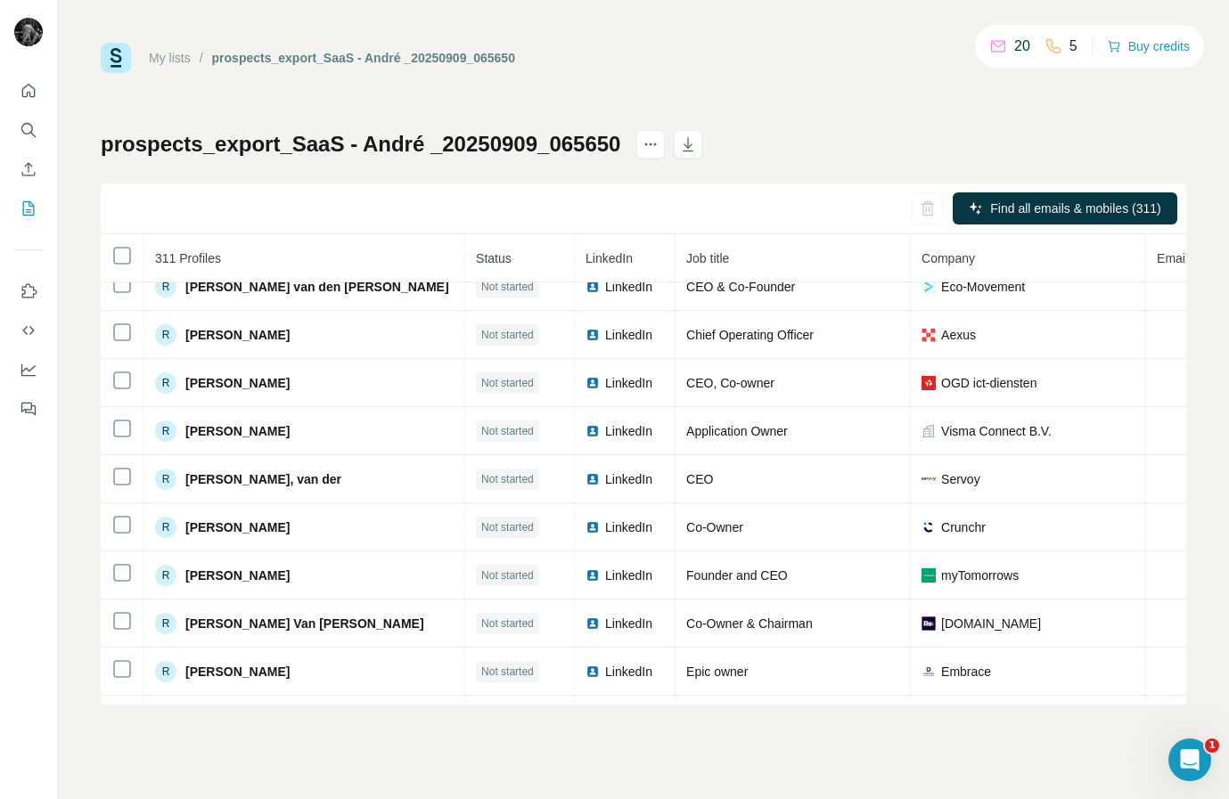
scroll to position [12580, 0]
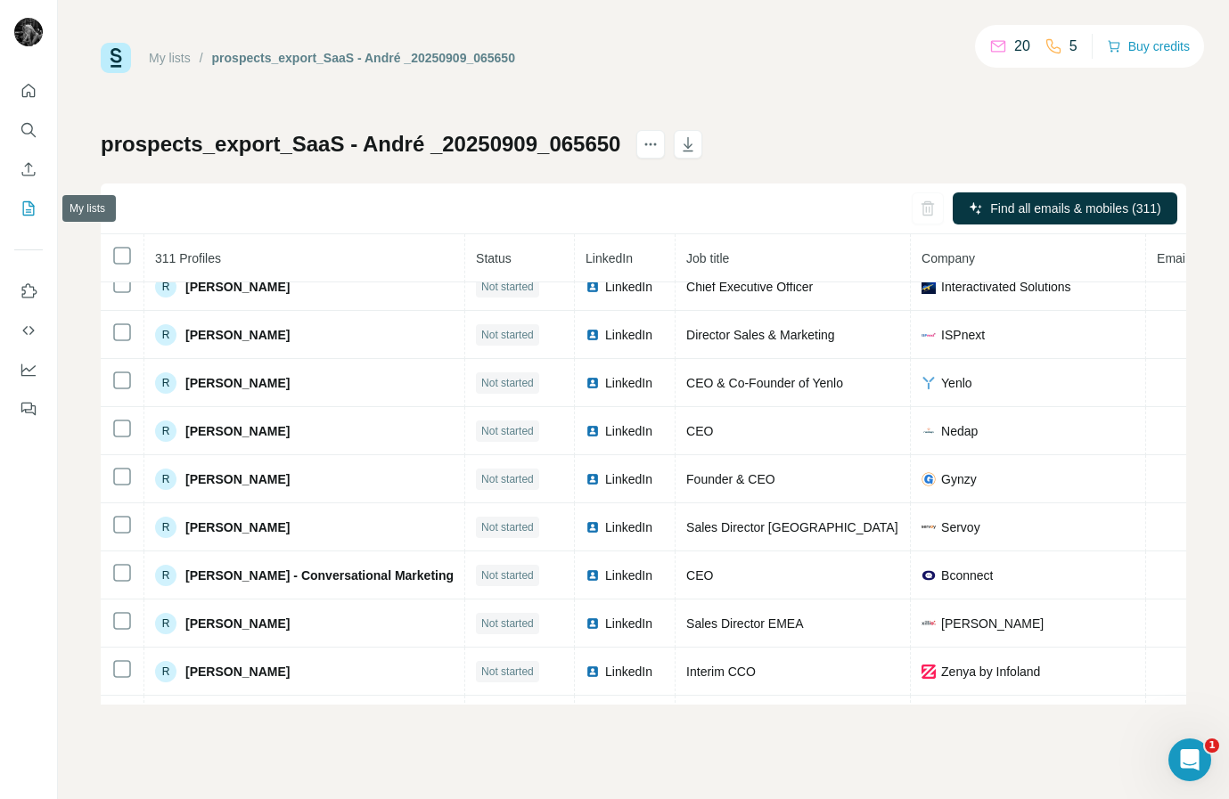
click at [24, 210] on icon "My lists" at bounding box center [29, 209] width 18 height 18
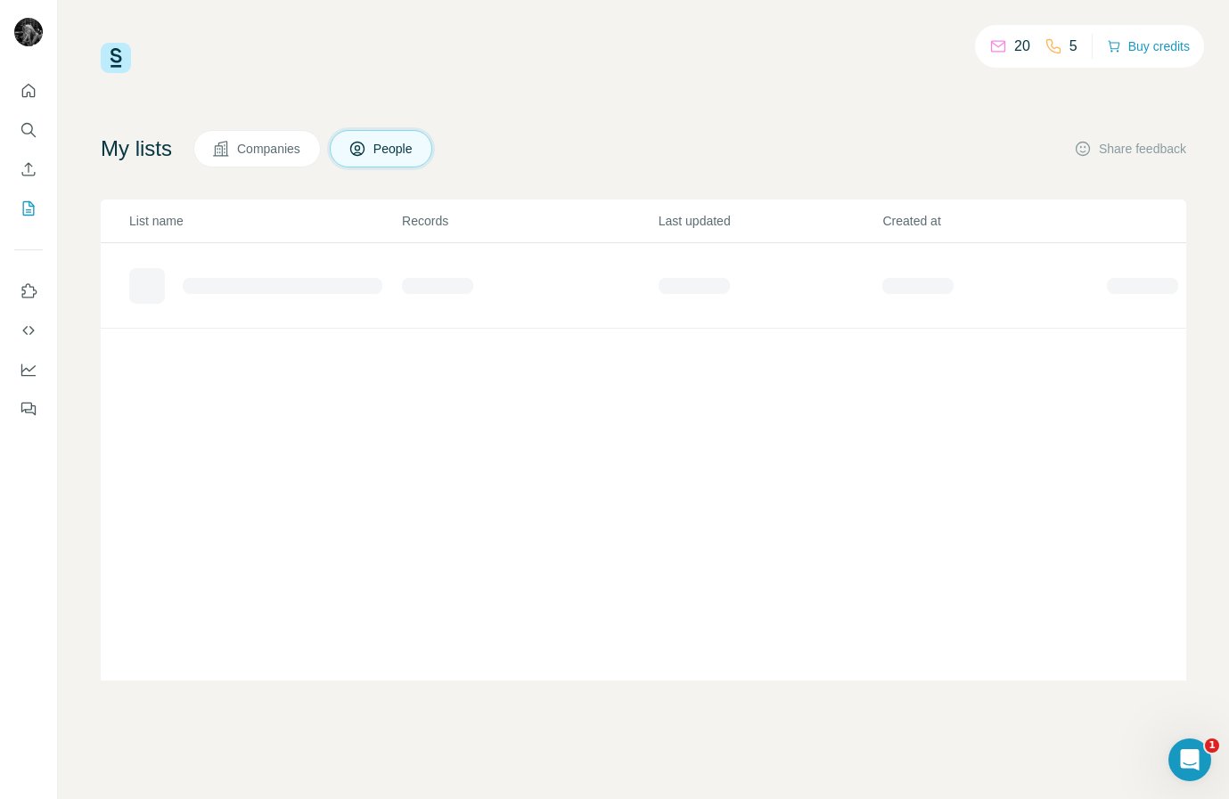
click at [121, 150] on h4 "My lists" at bounding box center [136, 149] width 71 height 29
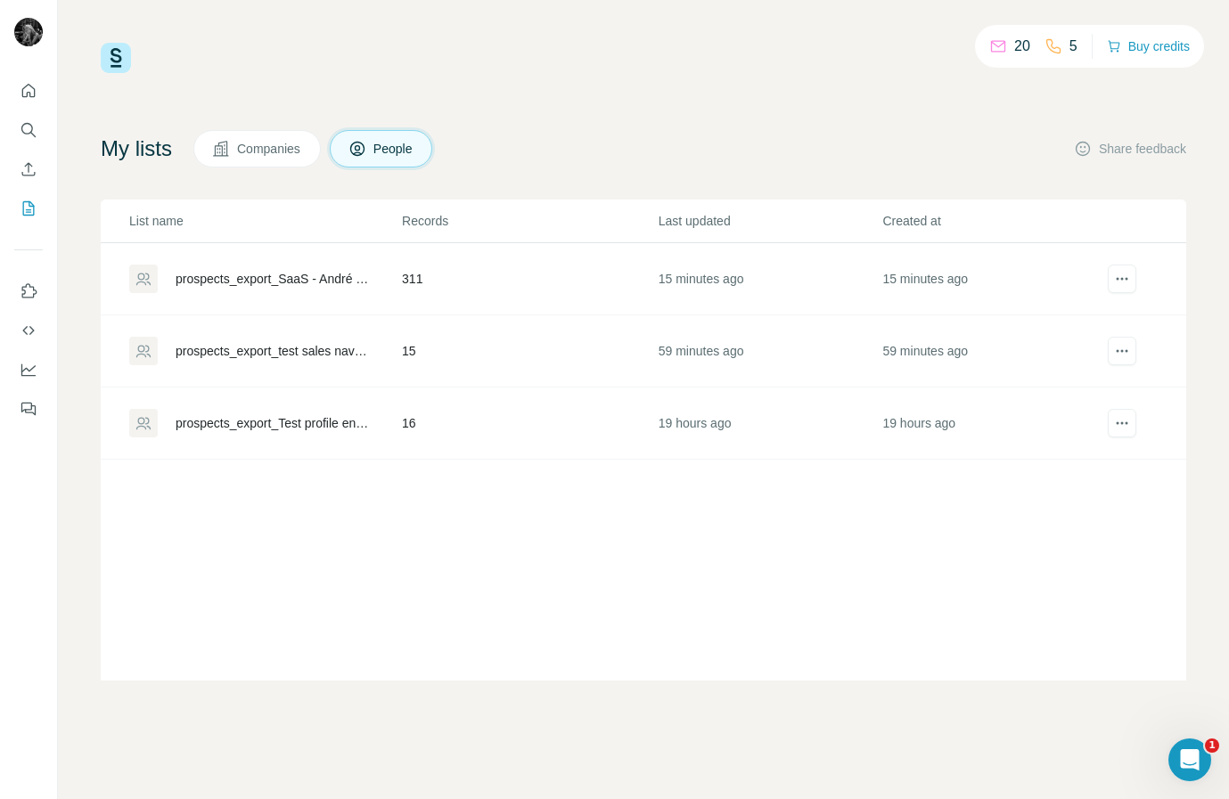
click at [147, 141] on h4 "My lists" at bounding box center [136, 149] width 71 height 29
click at [249, 152] on span "Companies" at bounding box center [269, 149] width 65 height 18
